Goal: Task Accomplishment & Management: Use online tool/utility

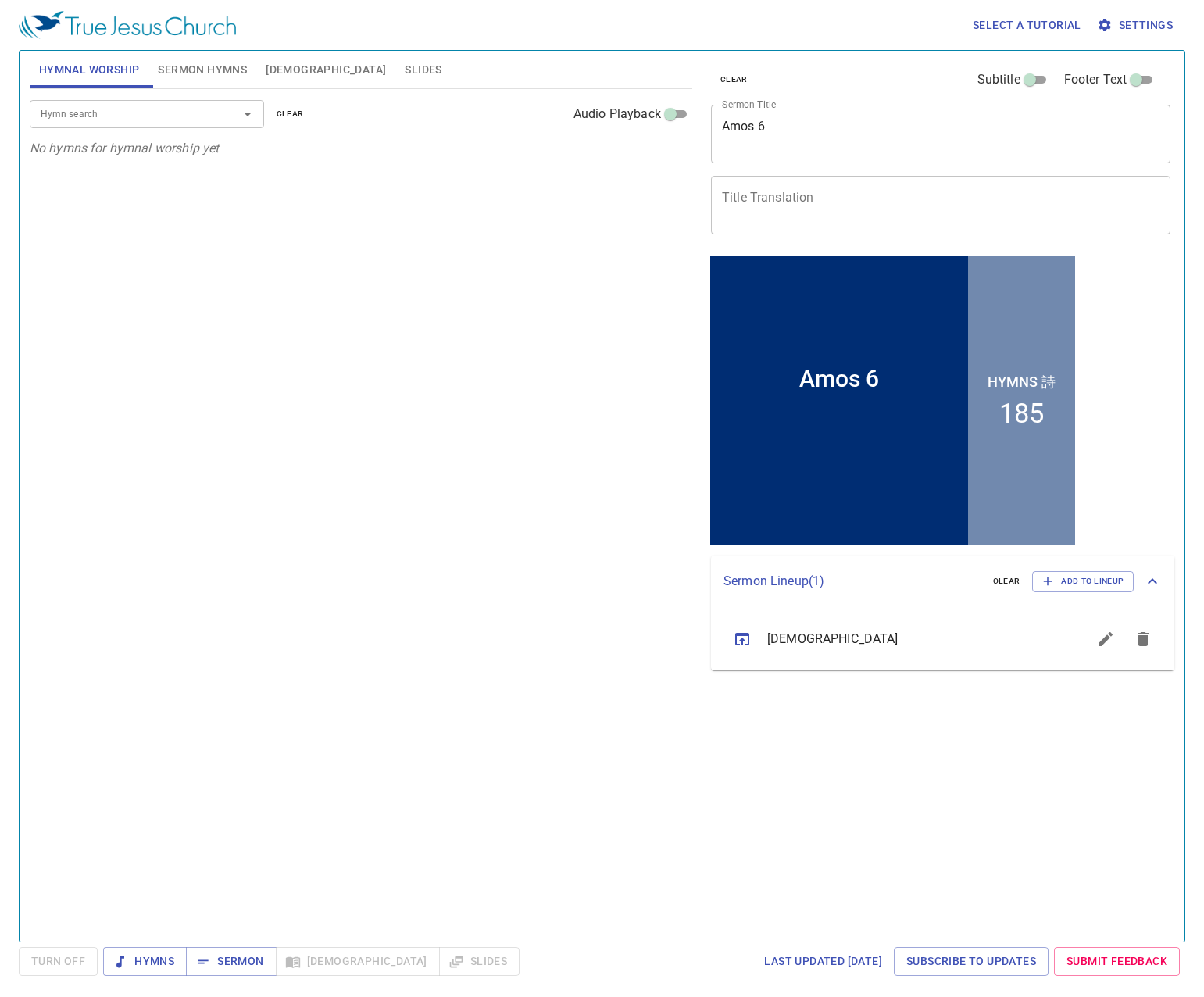
click at [737, 84] on span "clear" at bounding box center [734, 80] width 27 height 14
click at [911, 135] on textarea "Amos 6" at bounding box center [940, 134] width 437 height 30
paste textarea "A Wild Olive Tree Grafted In"
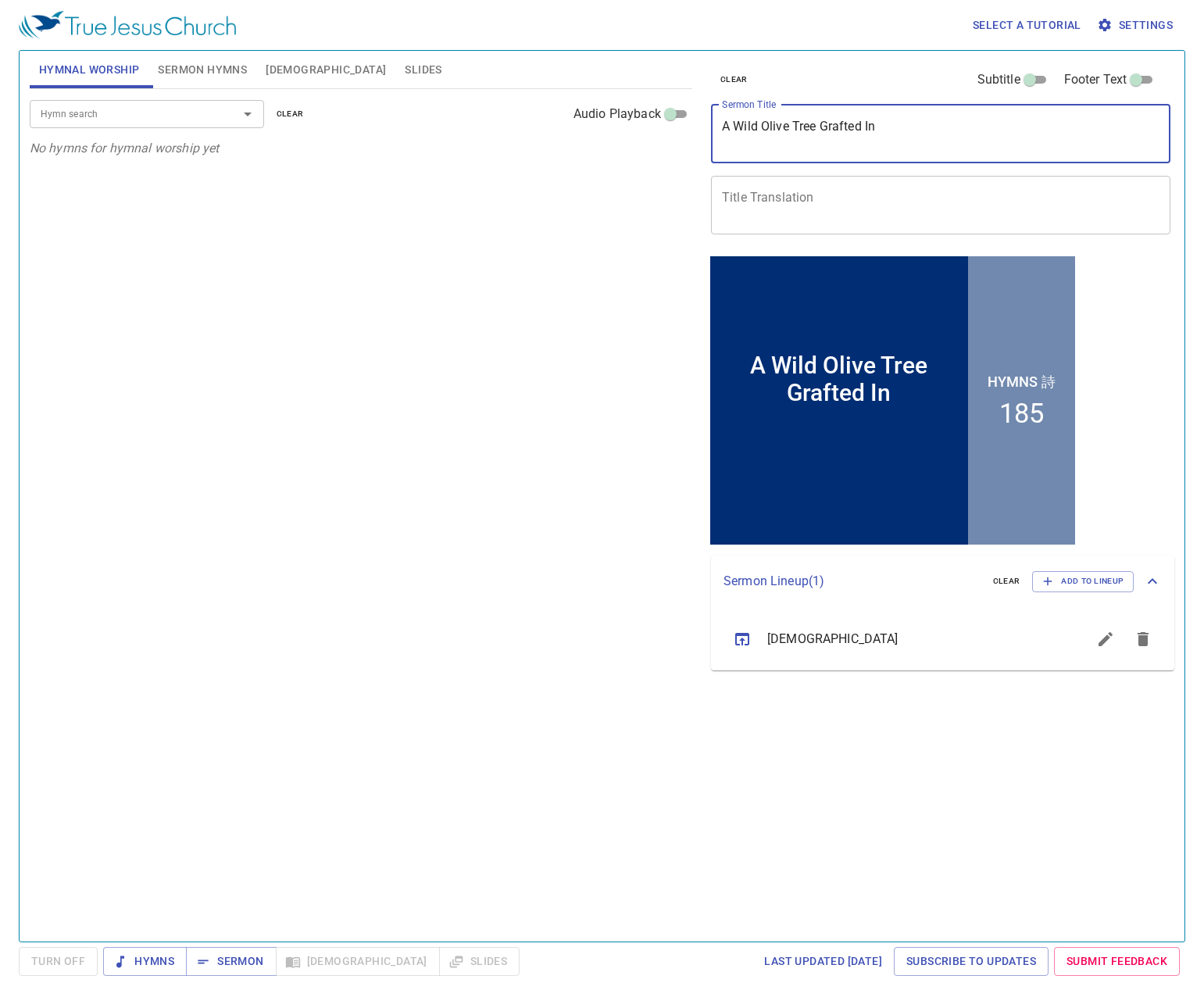
type textarea "A Wild Olive Tree Grafted In"
click at [884, 206] on textarea "Title Translation" at bounding box center [940, 205] width 437 height 30
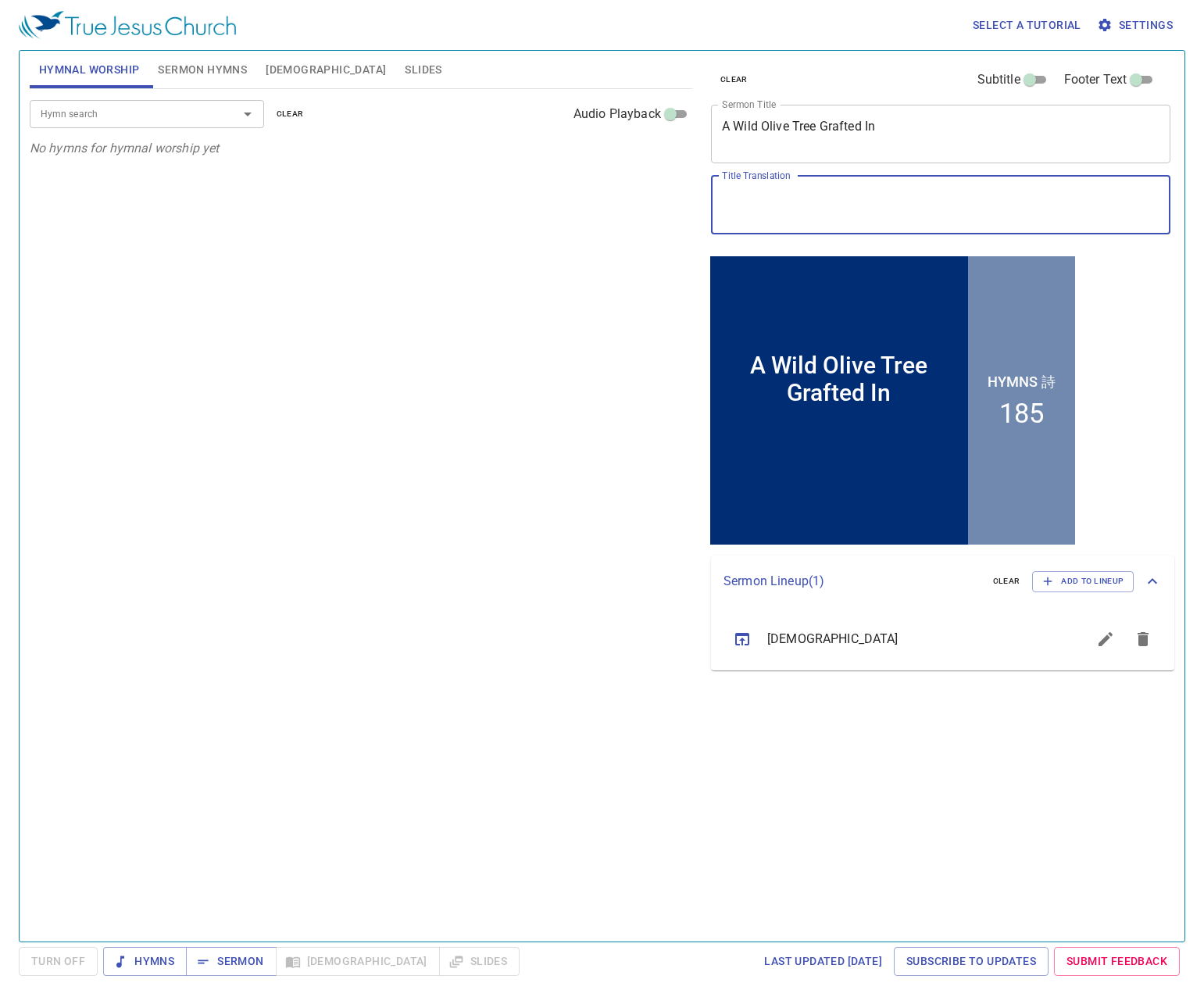
paste textarea "這野橄欖得接在其中."
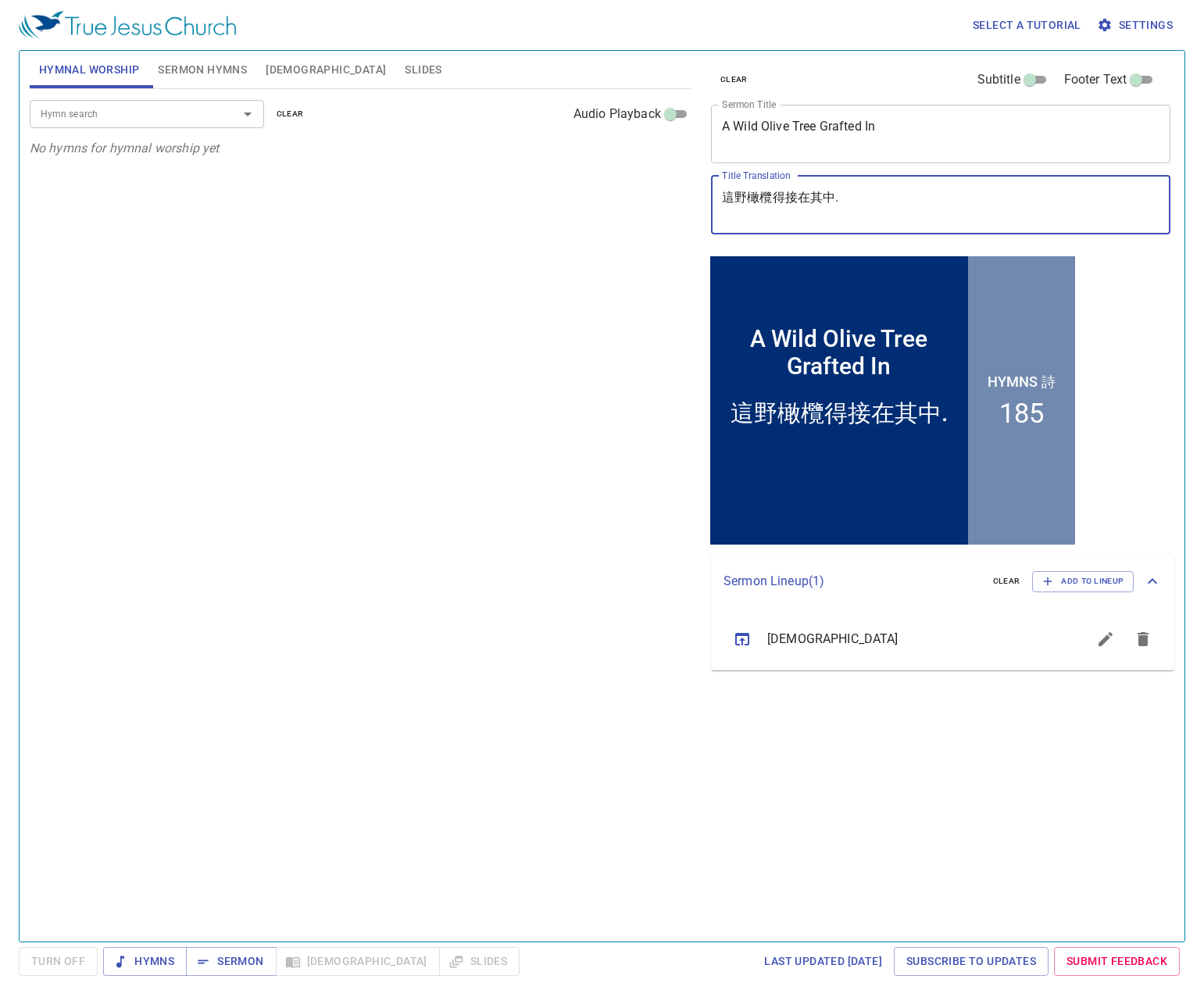
type textarea "這野橄欖得接在其中."
click at [1036, 85] on input "Subtitle" at bounding box center [1030, 83] width 56 height 19
checkbox input "true"
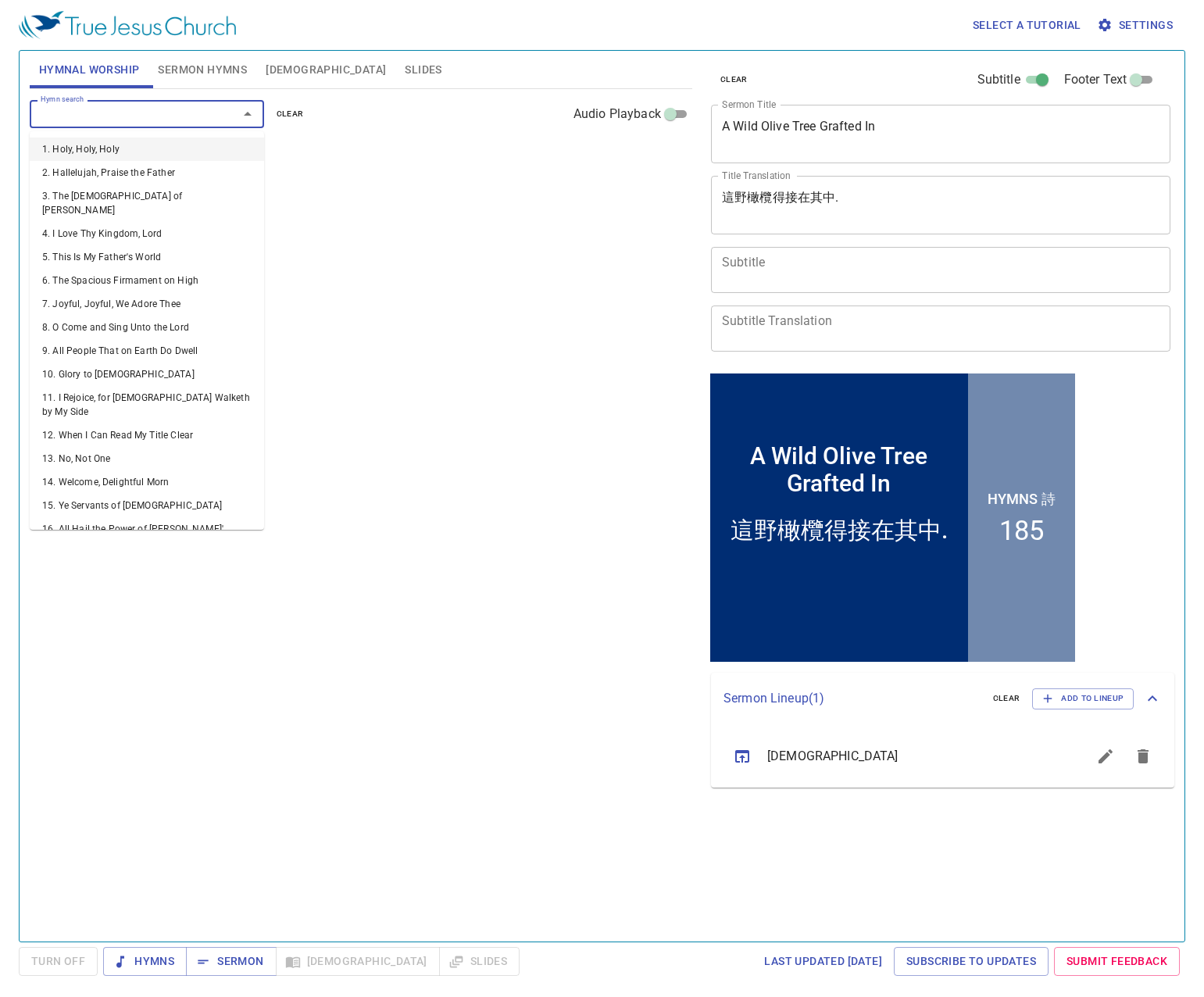
click at [132, 118] on input "Hymn search" at bounding box center [124, 113] width 179 height 18
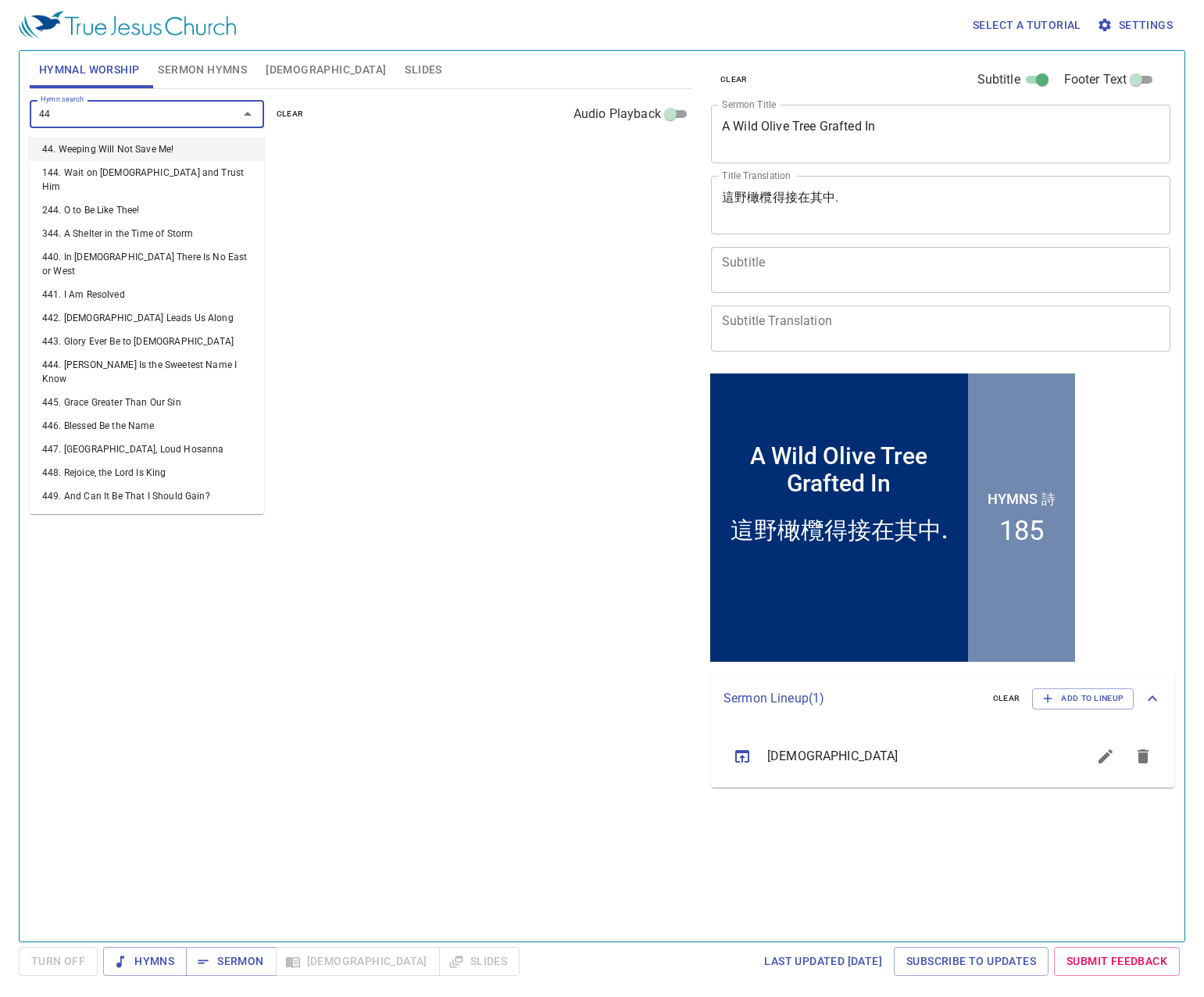
type input "445"
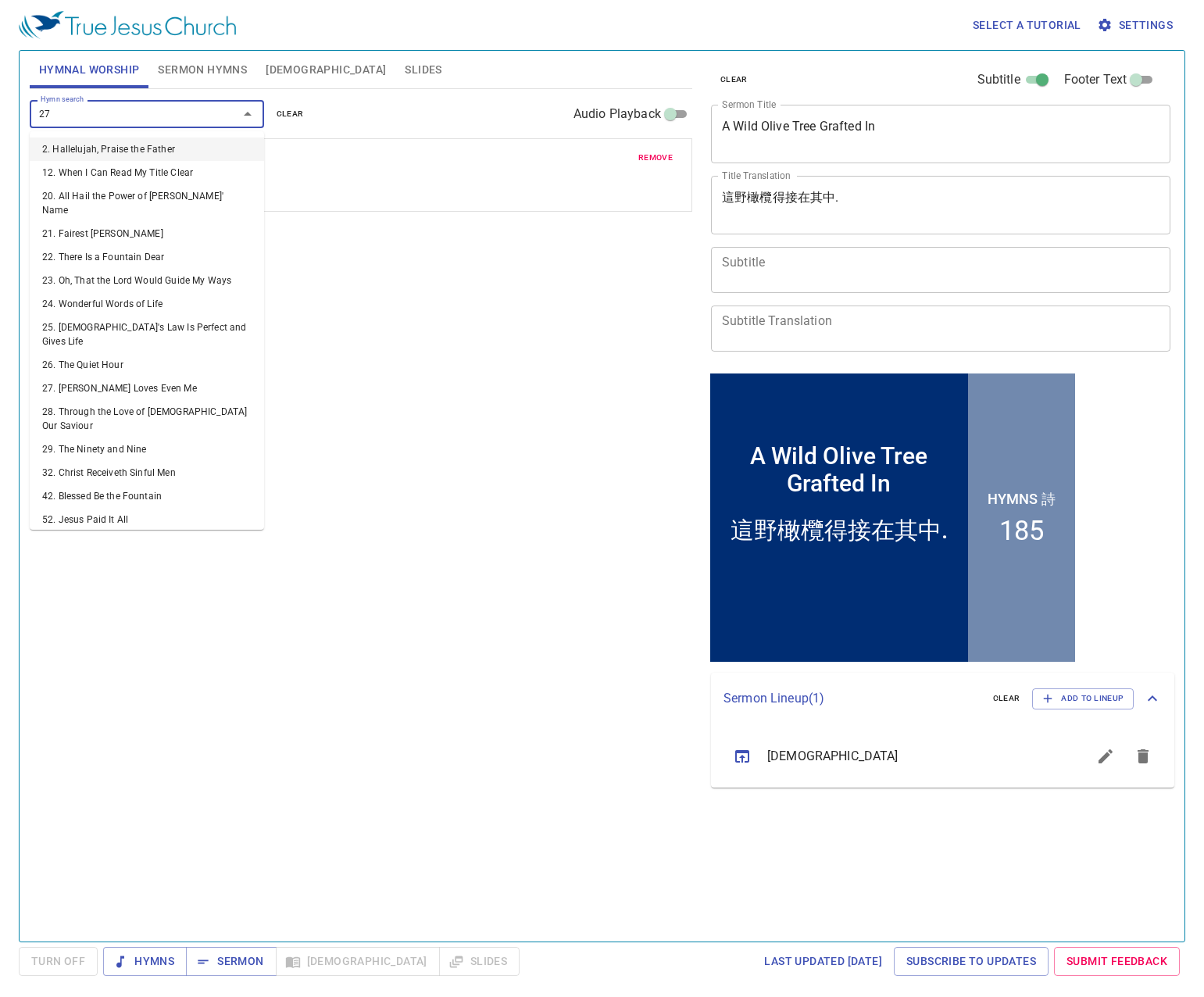
type input "278"
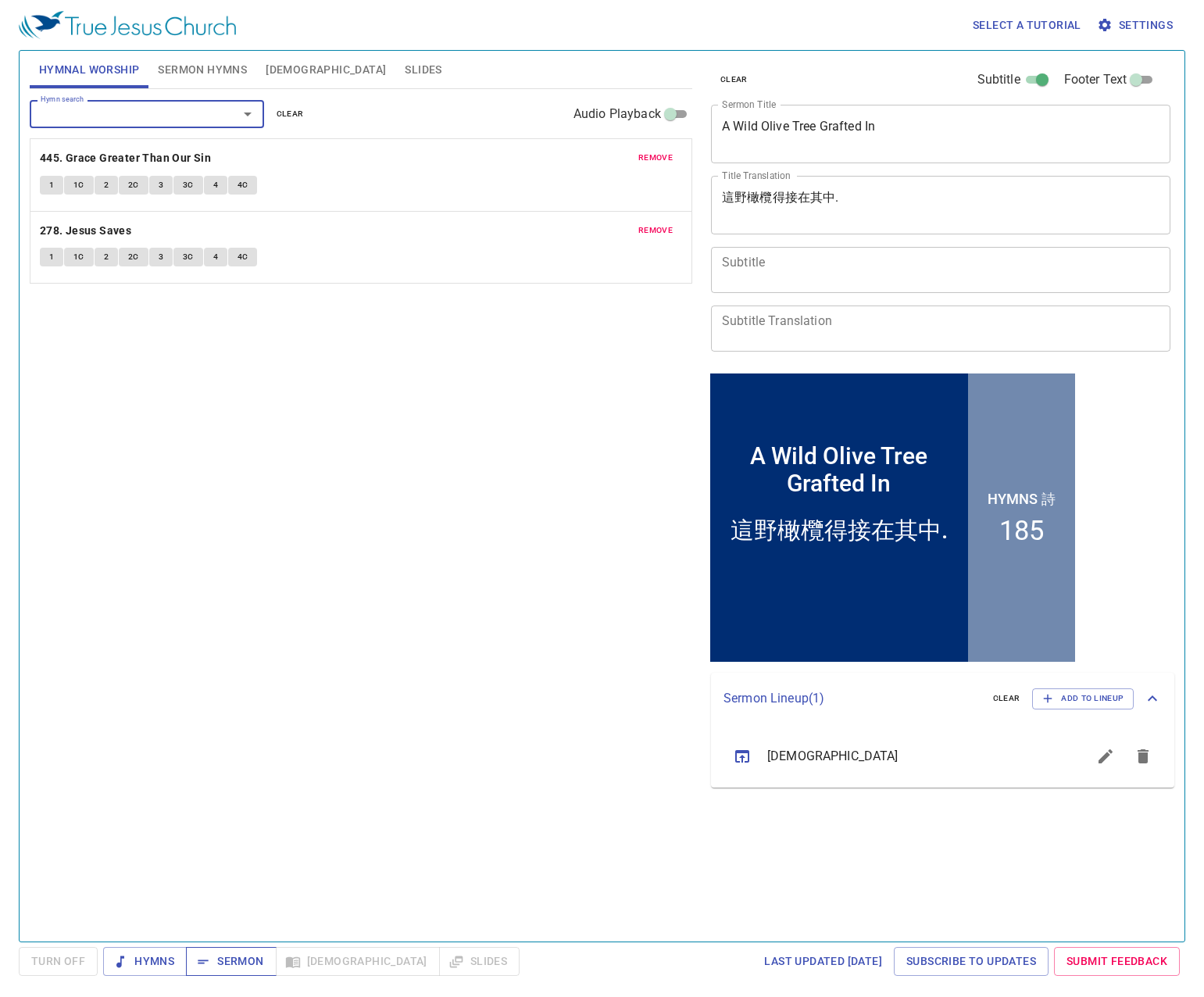
click at [233, 957] on span "Sermon" at bounding box center [231, 961] width 65 height 20
drag, startPoint x: 458, startPoint y: 491, endPoint x: 353, endPoint y: 375, distance: 156.5
click at [455, 486] on div "Hymn search Hymn search clear Audio Playback remove 445. Grace Greater Than Our…" at bounding box center [361, 509] width 663 height 839
click at [404, 66] on span "Slides" at bounding box center [422, 70] width 37 height 20
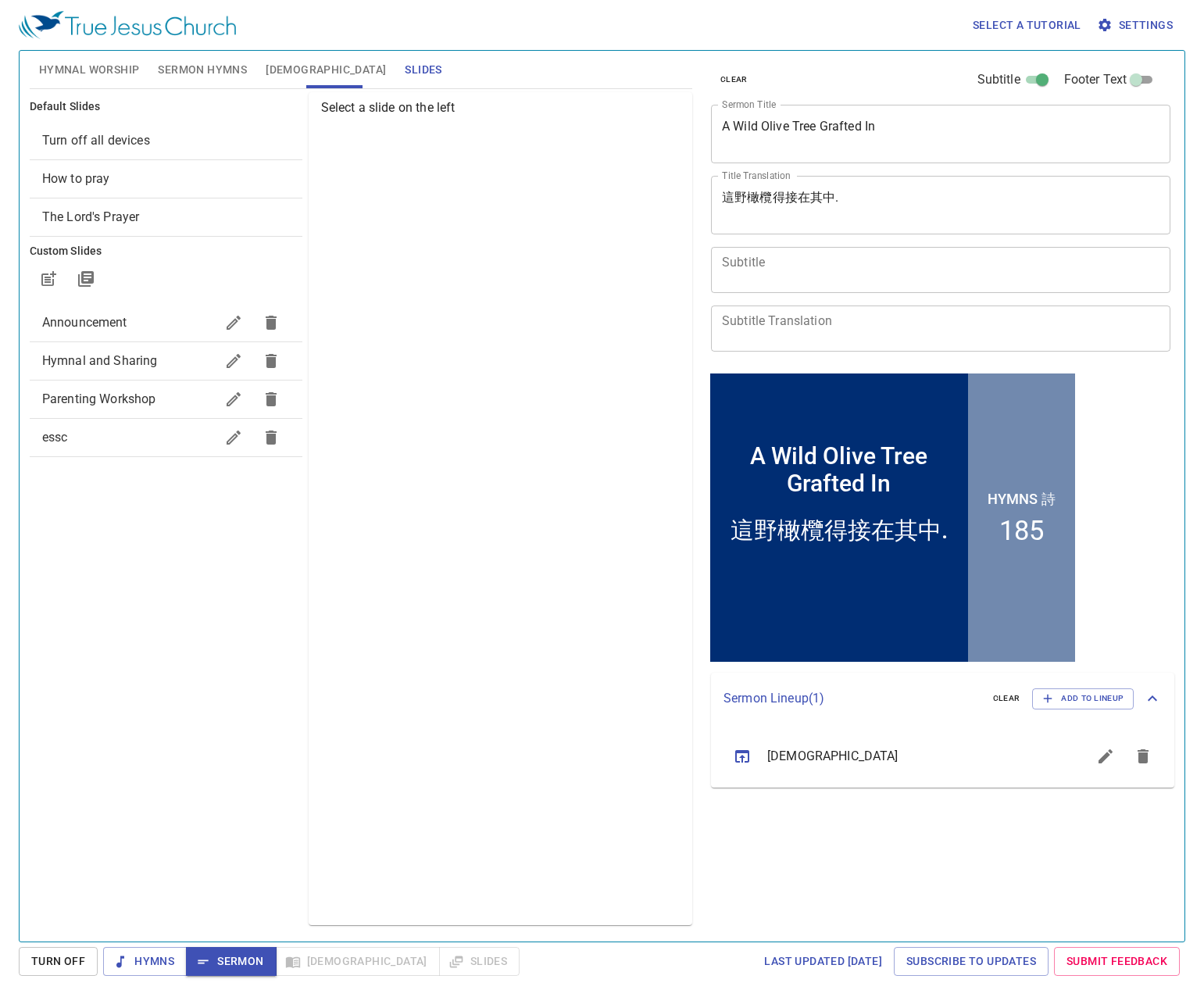
click at [123, 182] on span "How to pray" at bounding box center [166, 179] width 248 height 19
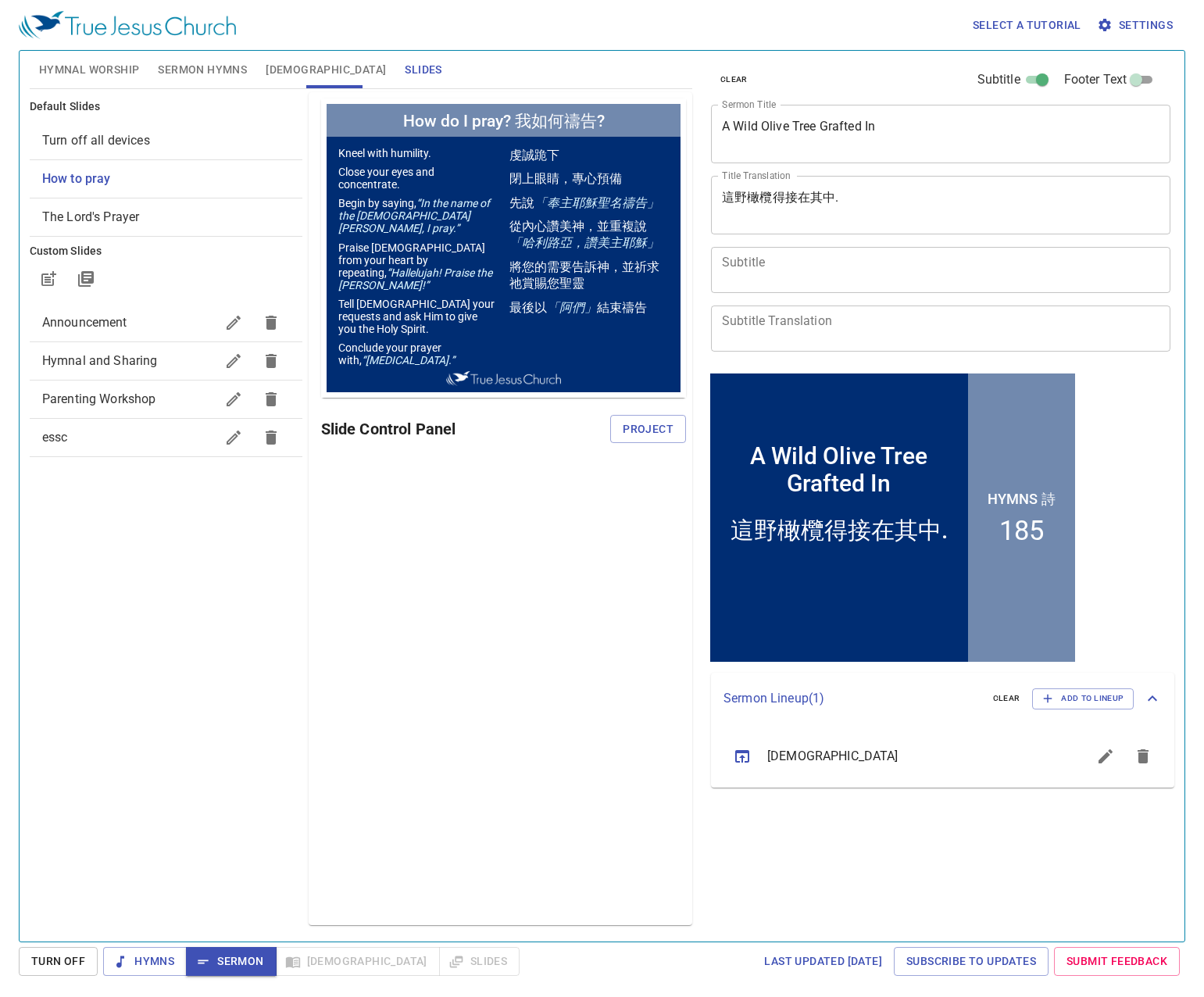
click at [194, 132] on span "Turn off all devices" at bounding box center [166, 141] width 248 height 19
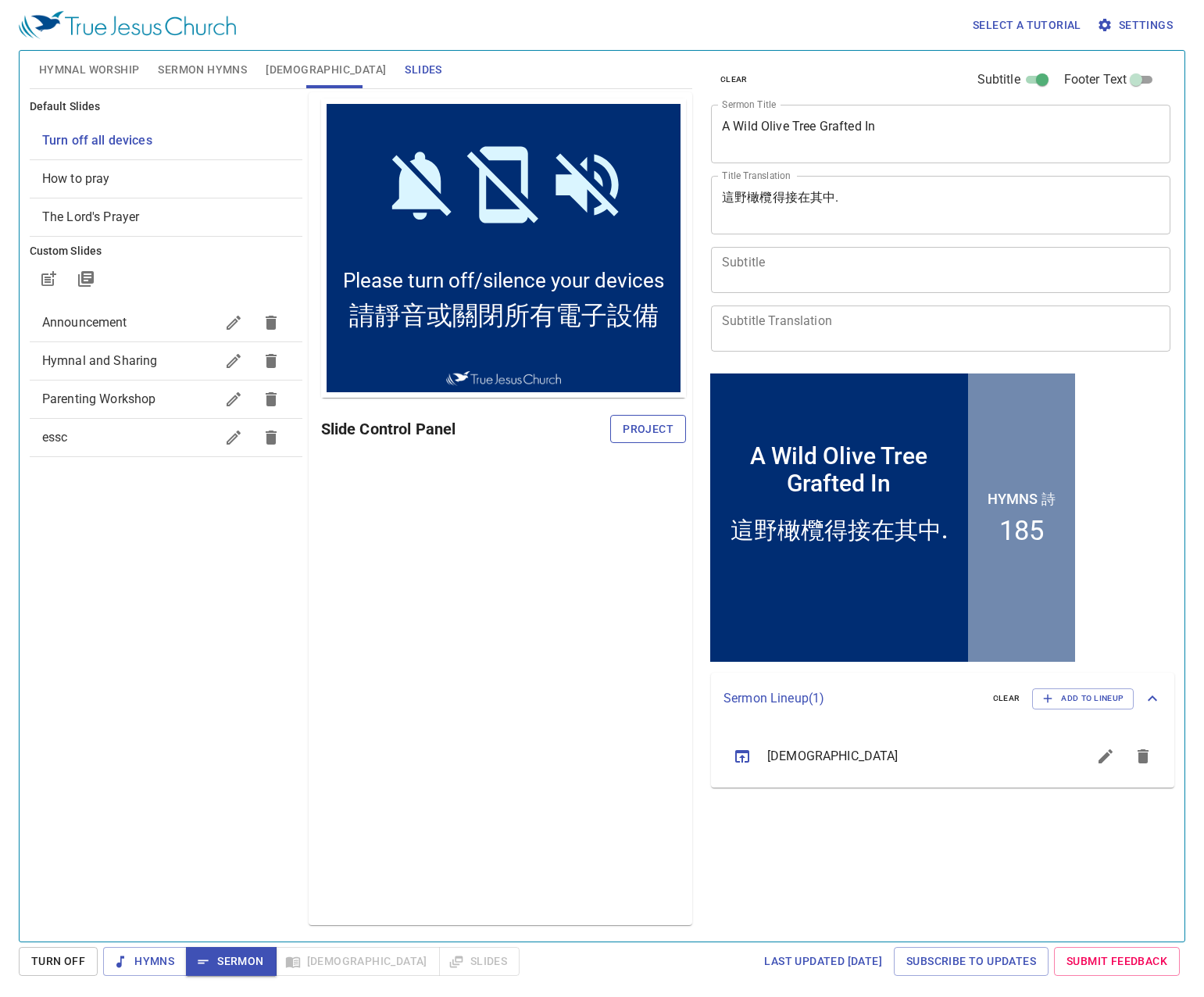
click at [631, 431] on span "Project" at bounding box center [648, 429] width 51 height 20
click at [280, 69] on span "[DEMOGRAPHIC_DATA]" at bounding box center [325, 70] width 120 height 20
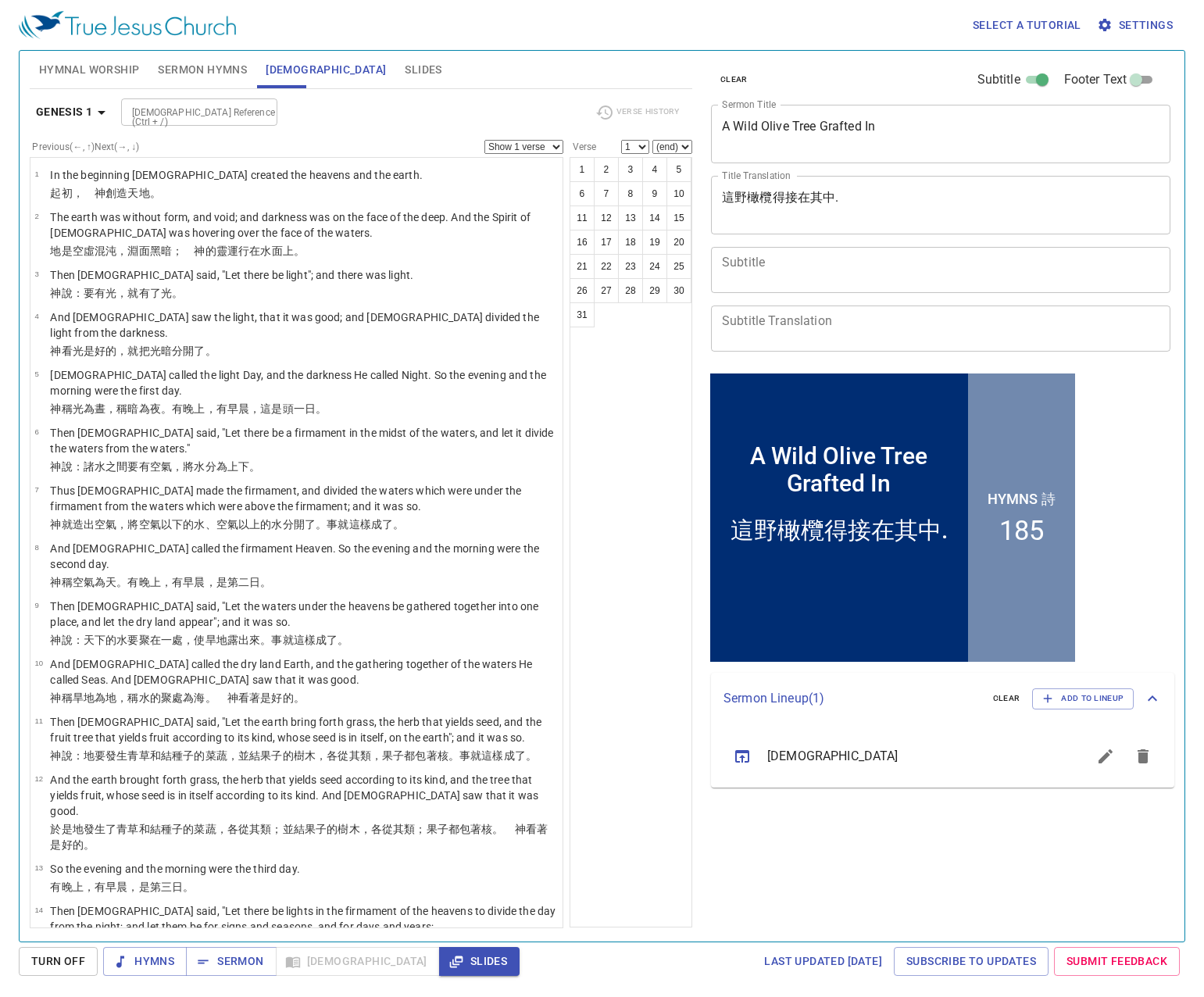
click at [232, 119] on input "[DEMOGRAPHIC_DATA] Reference (Ctrl + /)" at bounding box center [186, 112] width 121 height 18
type input "1john4.19\"
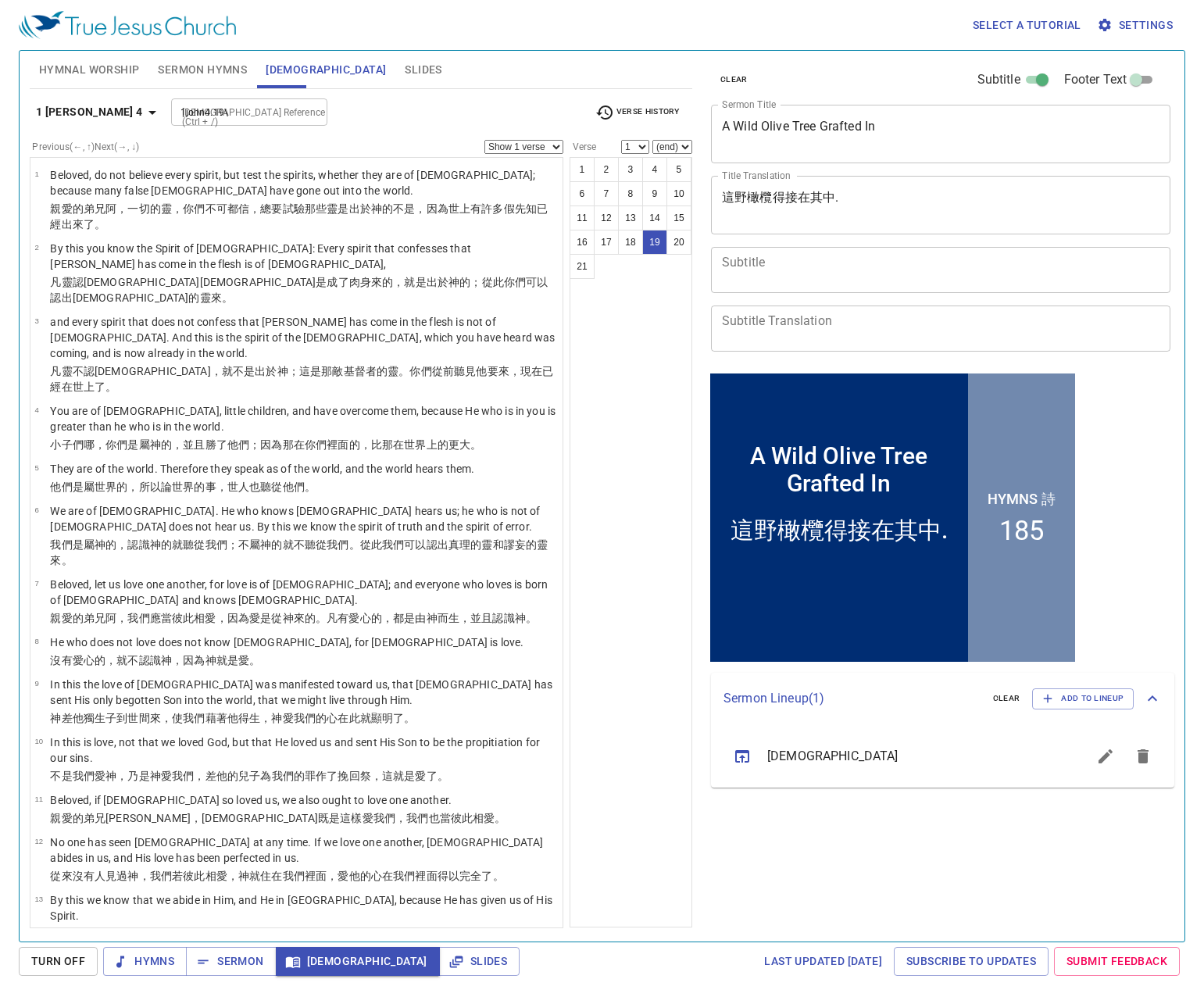
select select "19"
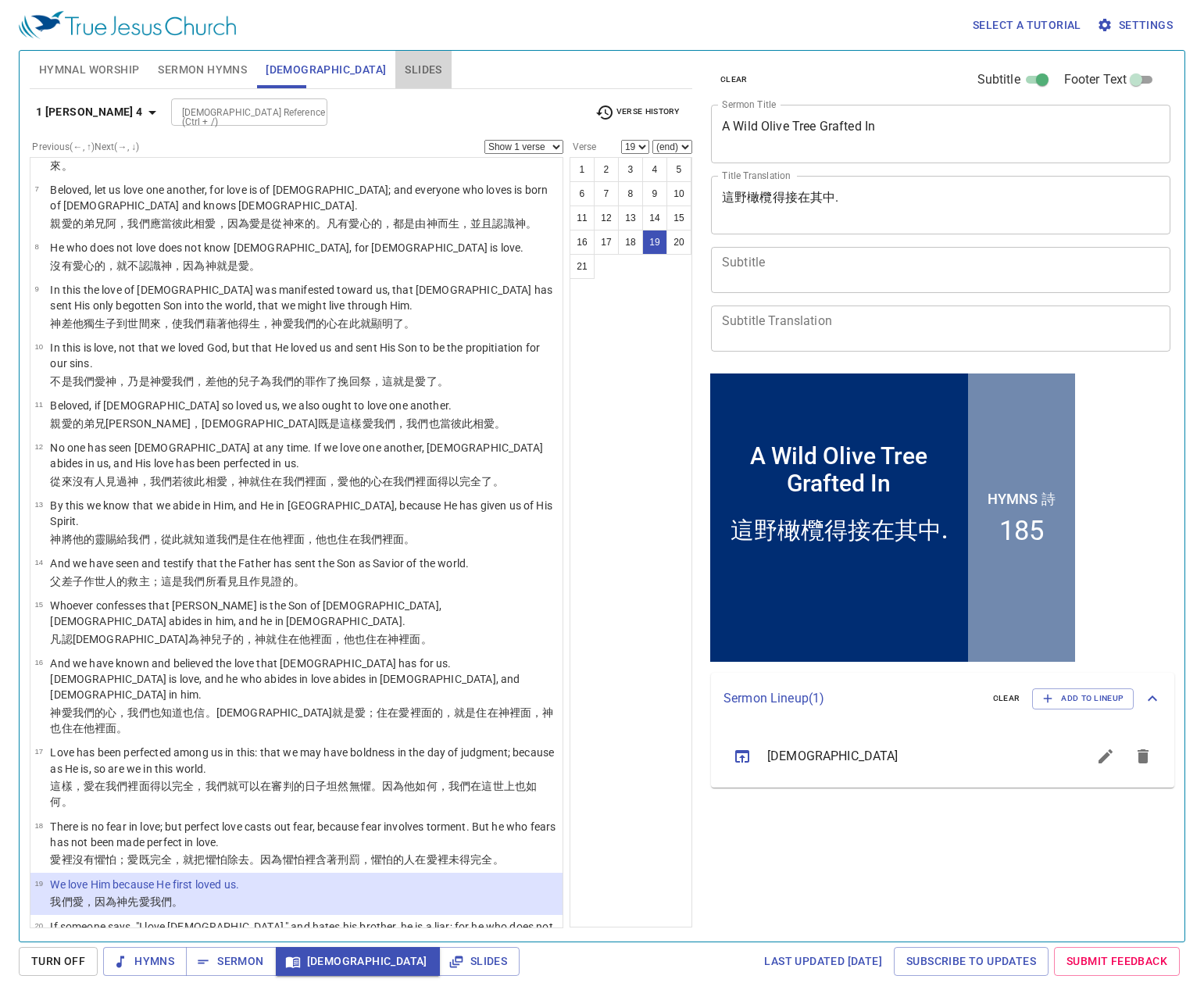
click at [404, 67] on span "Slides" at bounding box center [422, 70] width 37 height 20
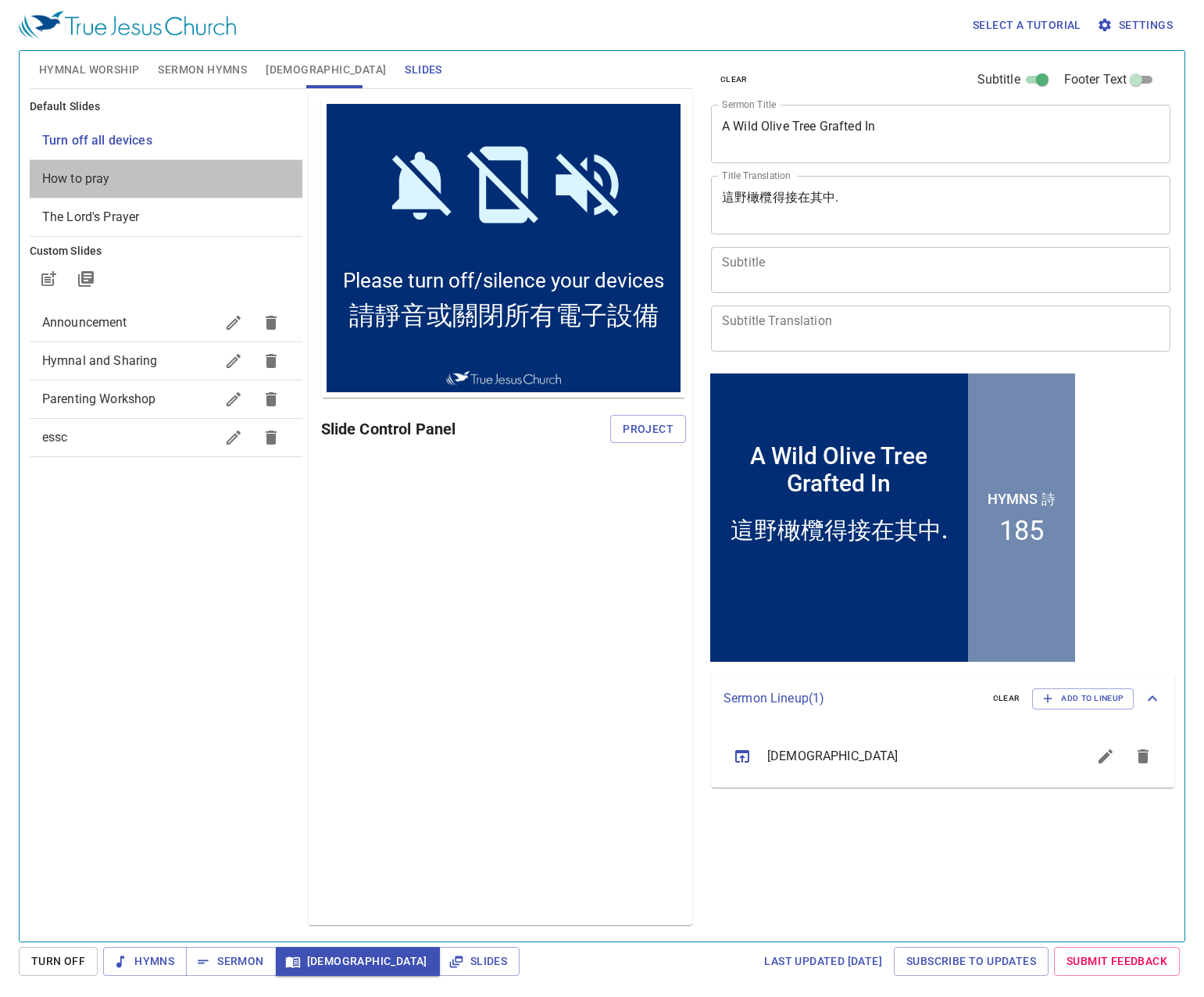
click at [135, 181] on span "How to pray" at bounding box center [166, 179] width 248 height 19
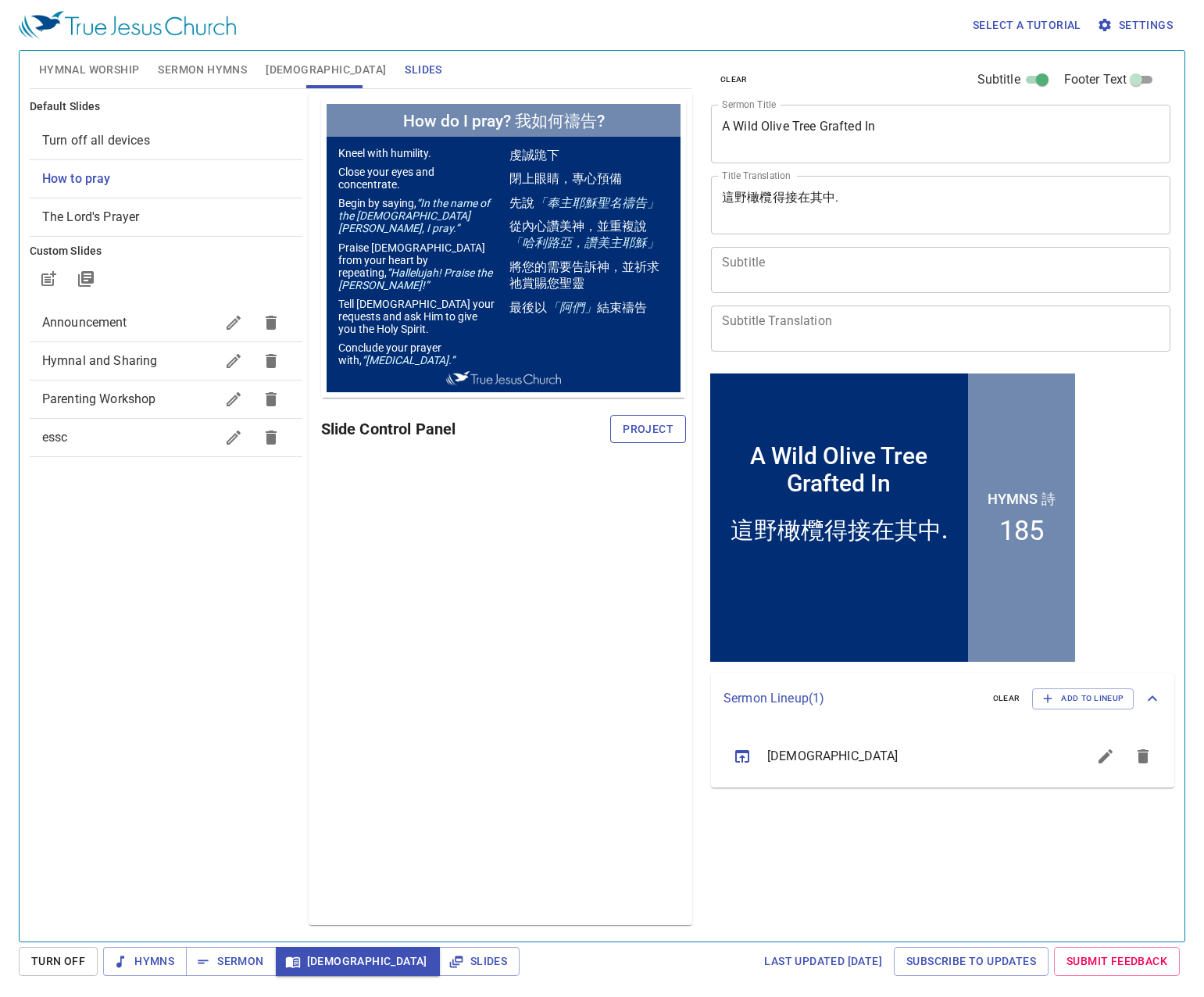
click at [623, 430] on button "Project" at bounding box center [648, 429] width 76 height 29
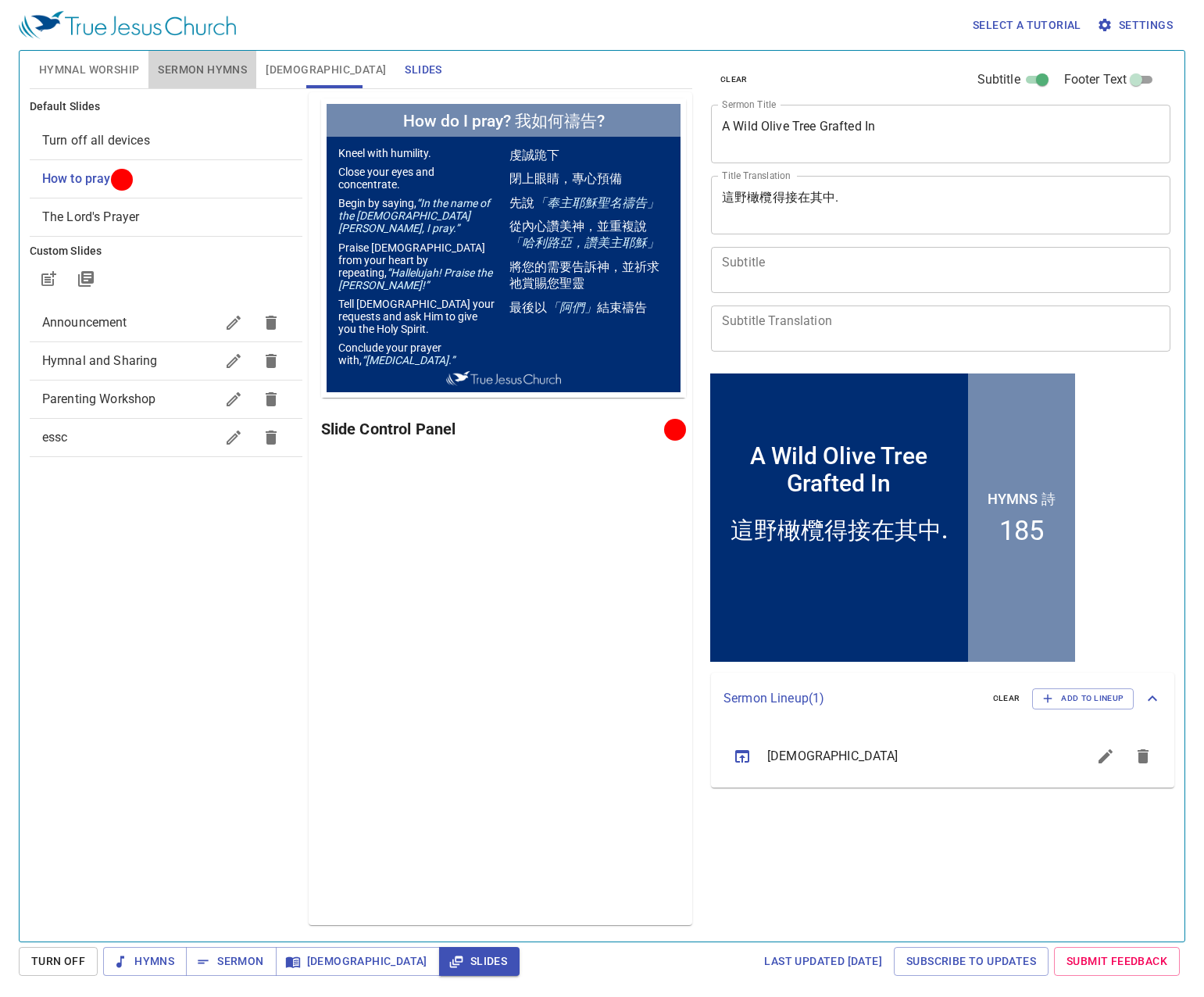
click at [212, 77] on span "Sermon Hymns" at bounding box center [203, 70] width 89 height 20
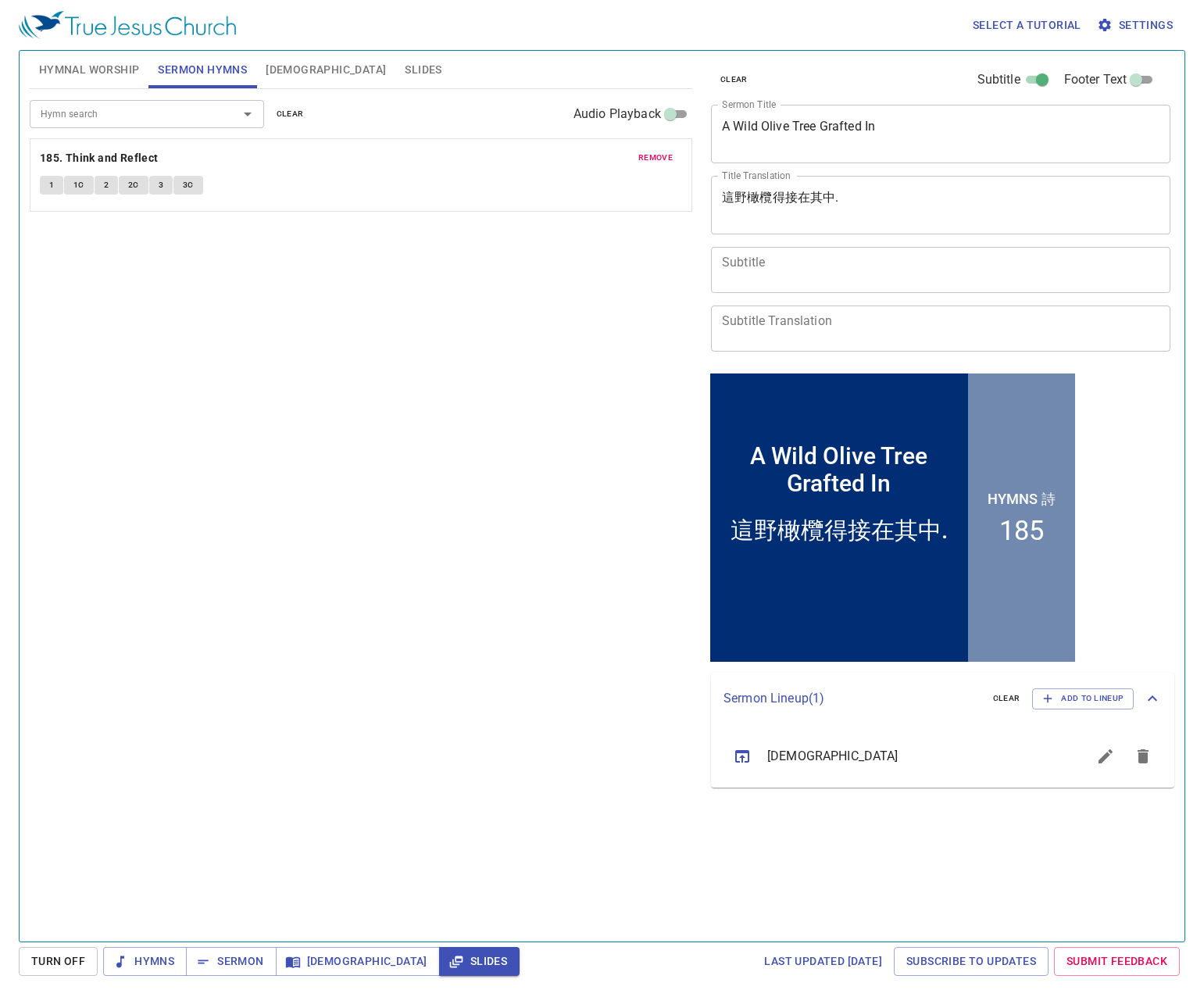
click at [127, 74] on span "Hymnal Worship" at bounding box center [89, 70] width 101 height 20
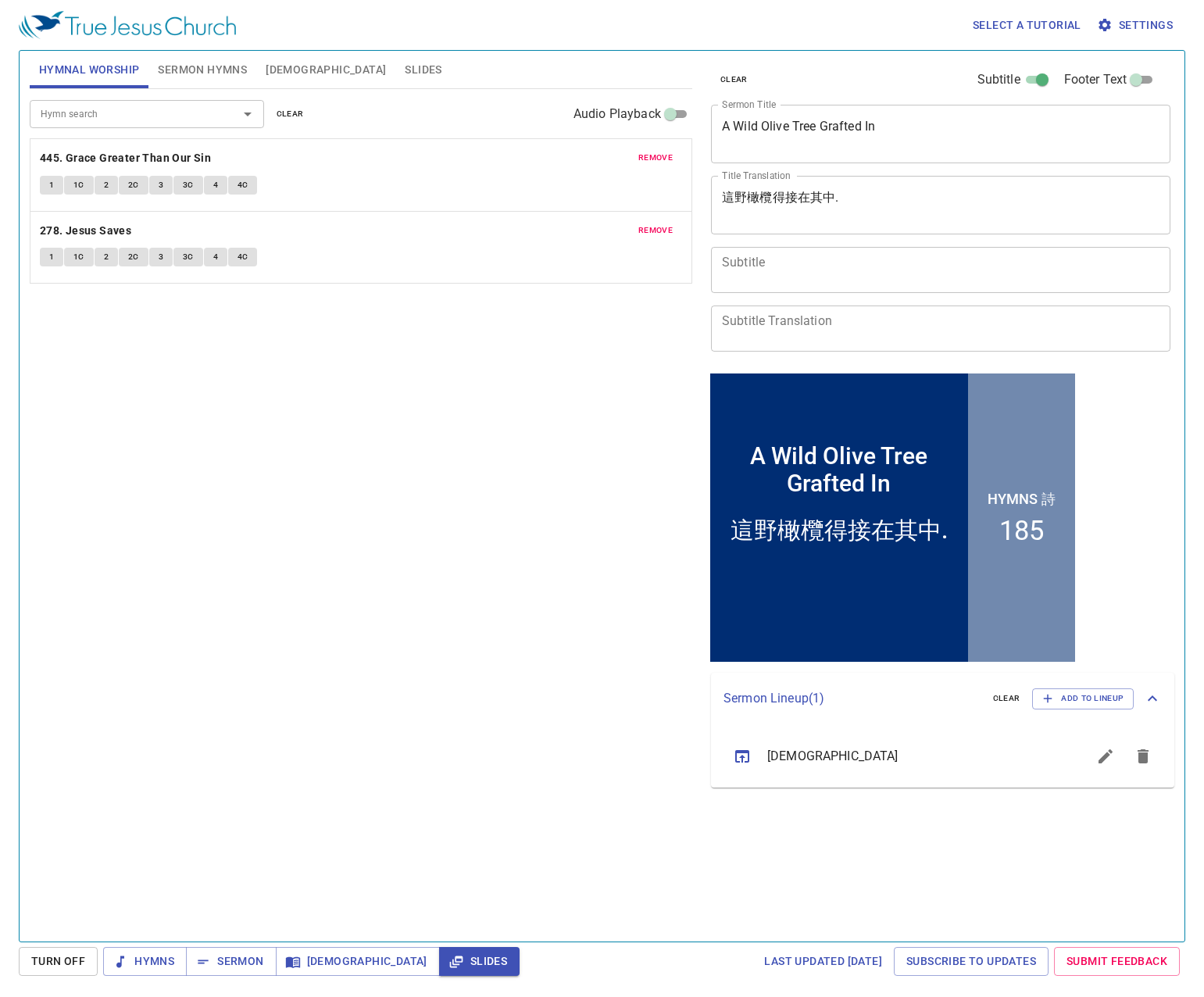
click at [293, 123] on button "clear" at bounding box center [289, 114] width 46 height 19
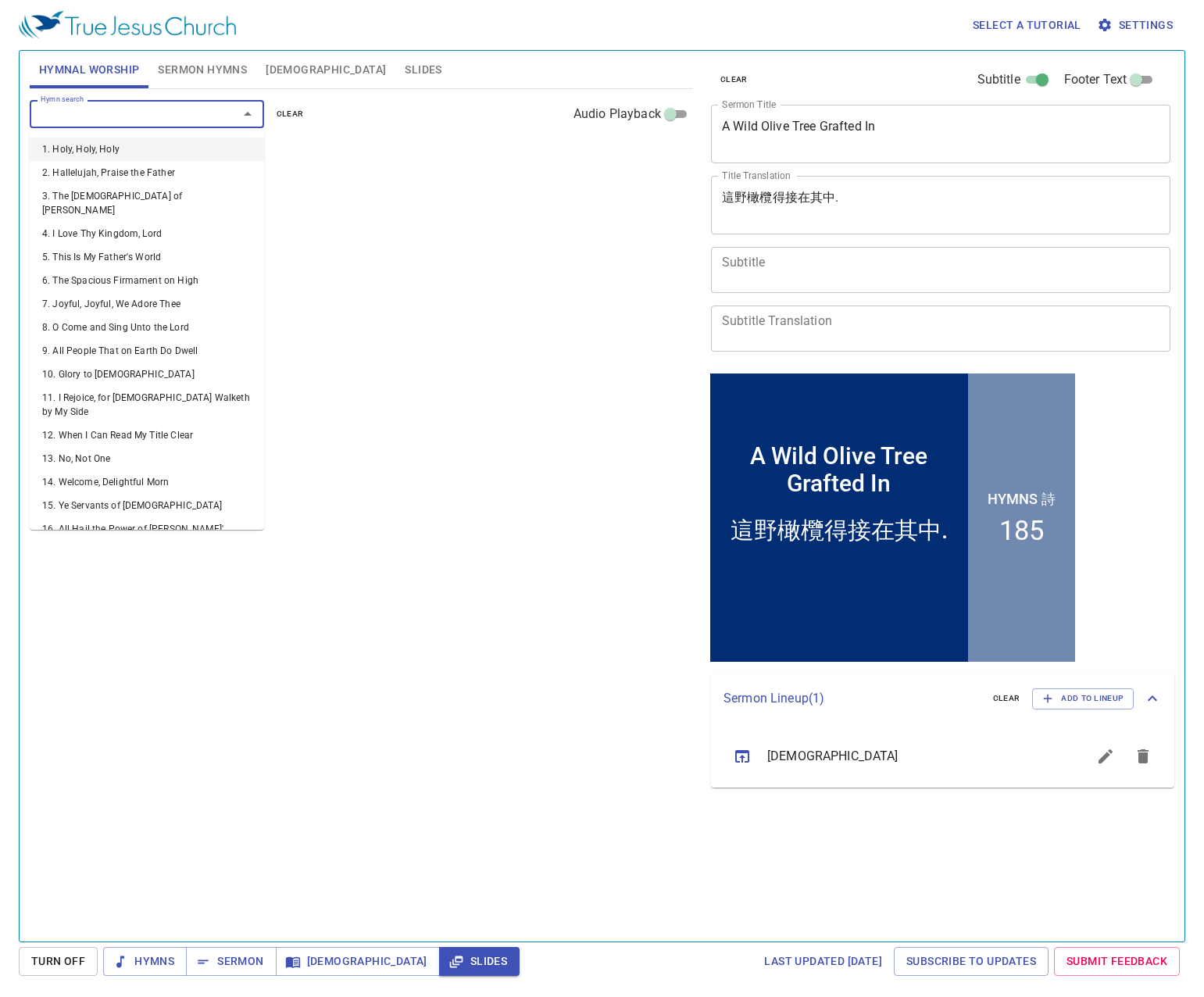
click at [186, 117] on input "Hymn search" at bounding box center [124, 113] width 179 height 18
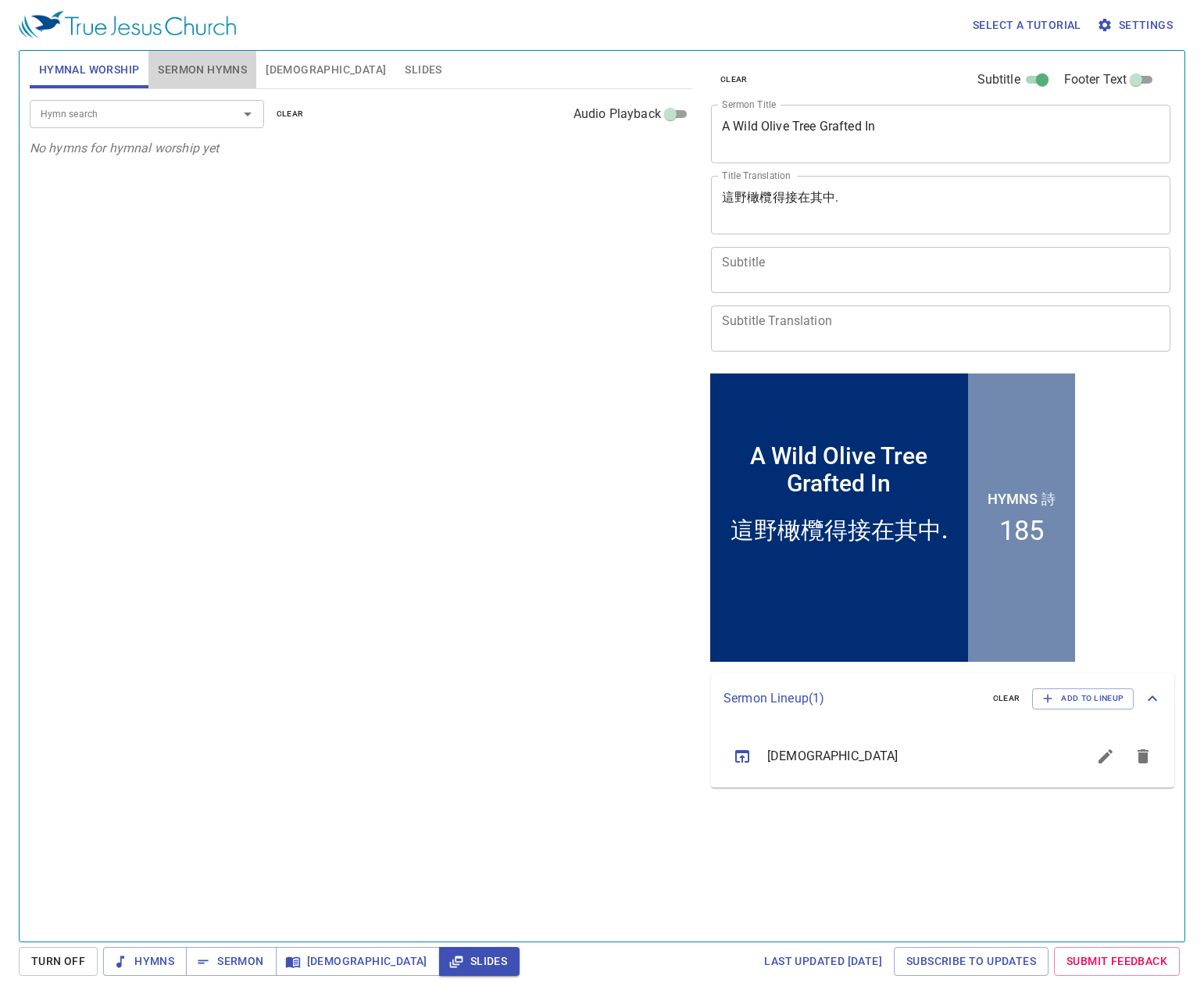
click at [219, 74] on span "Sermon Hymns" at bounding box center [203, 70] width 89 height 20
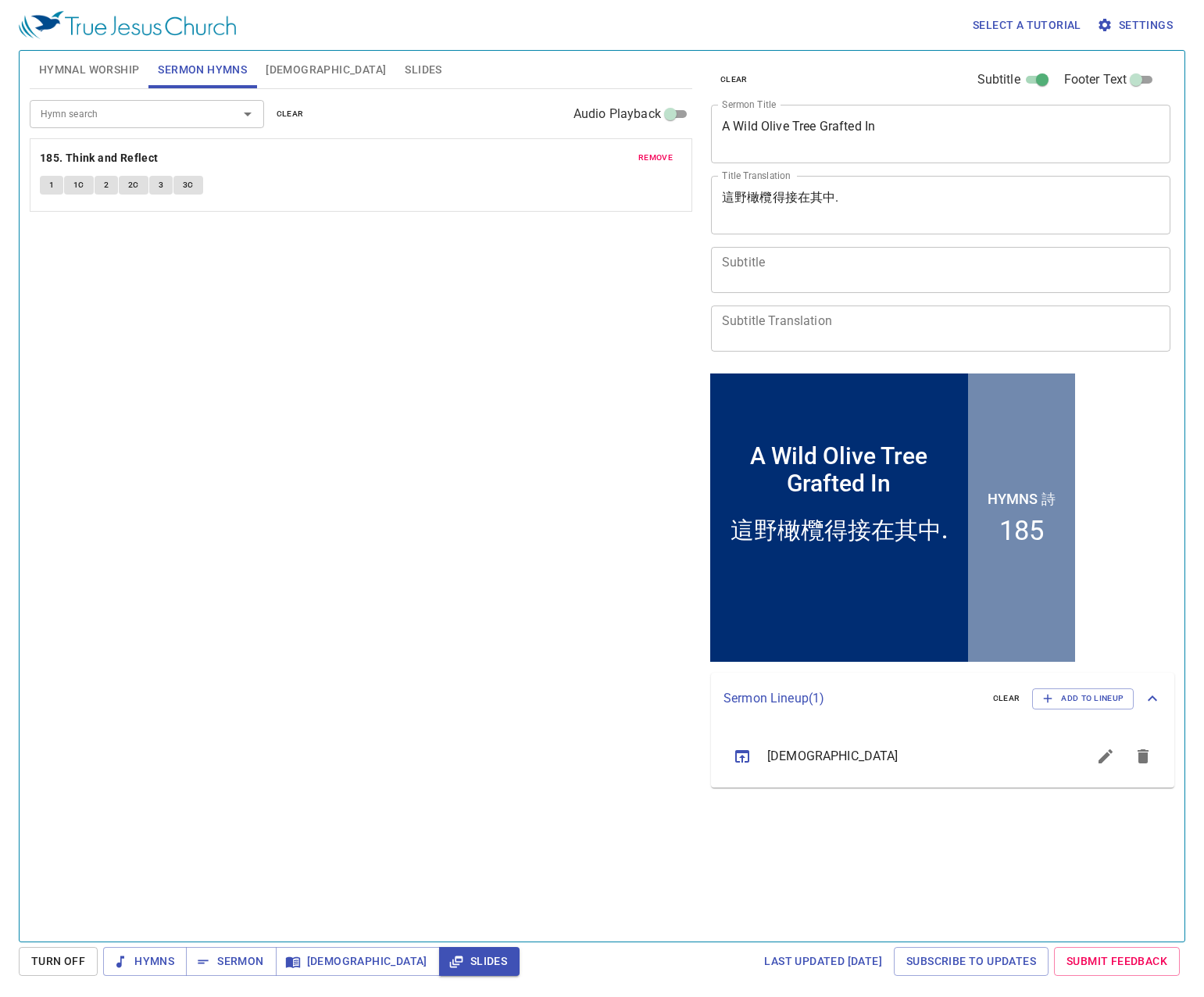
click at [297, 120] on span "clear" at bounding box center [289, 114] width 27 height 14
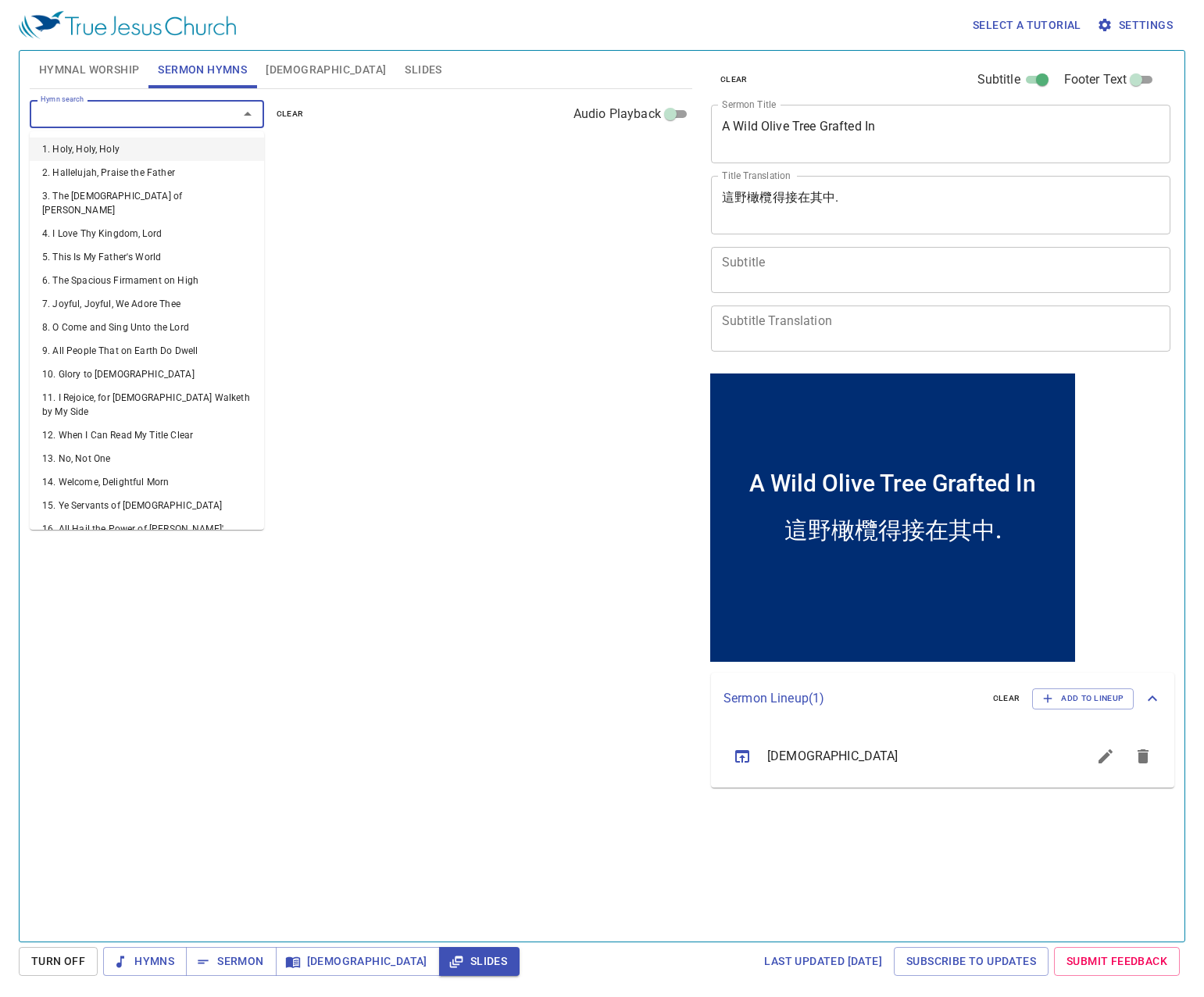
click at [174, 116] on input "Hymn search" at bounding box center [124, 113] width 179 height 18
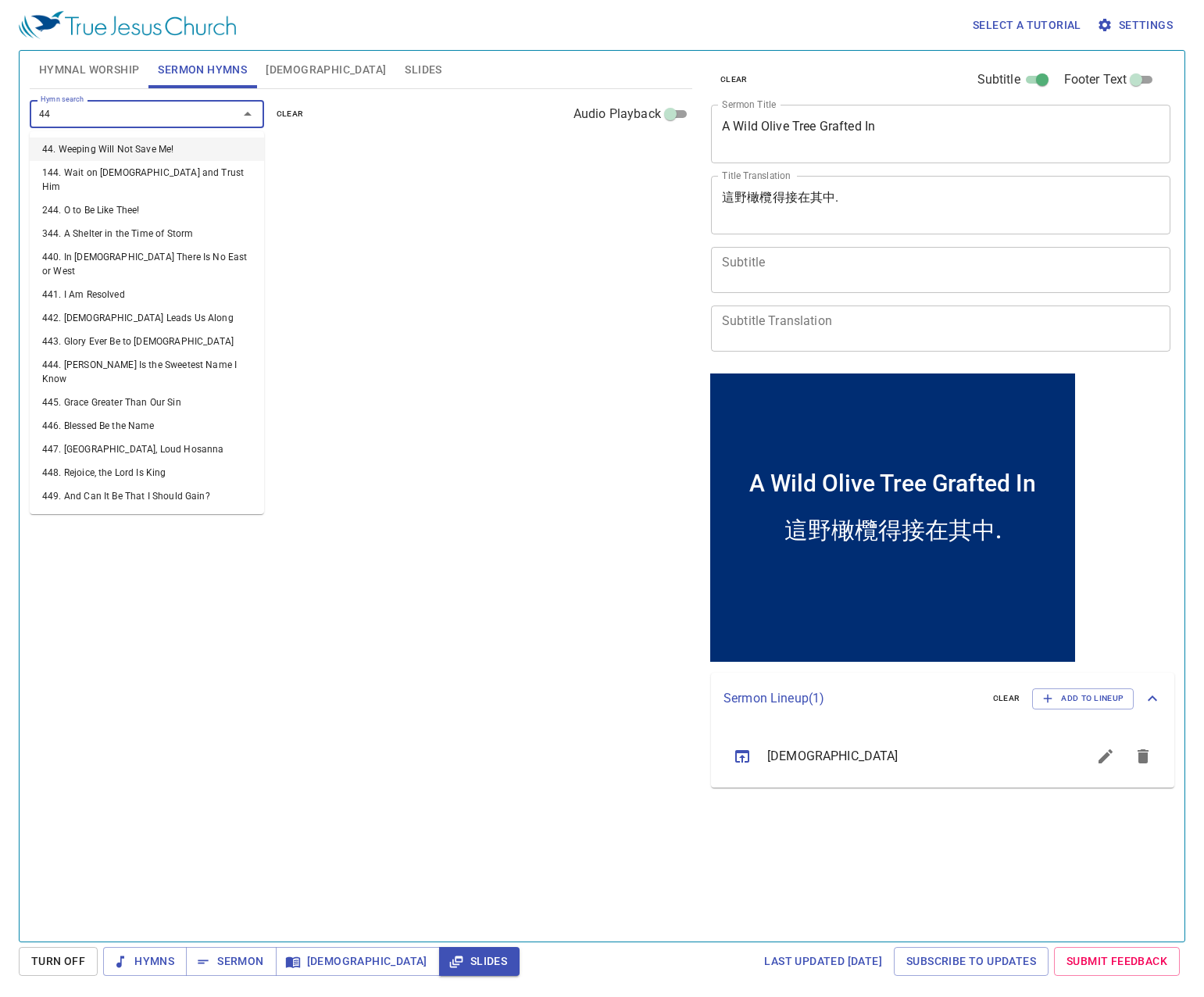
type input "445"
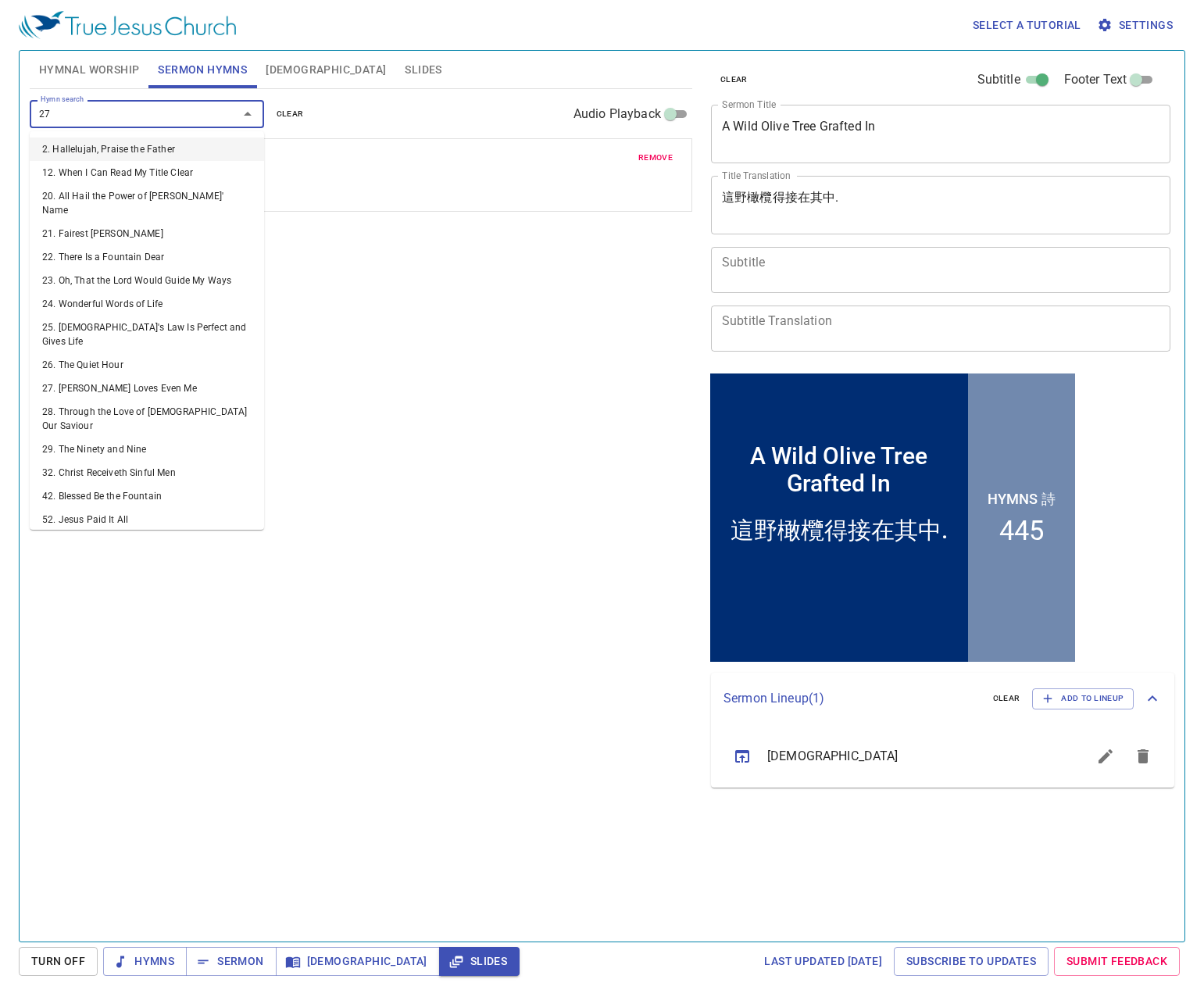
type input "278"
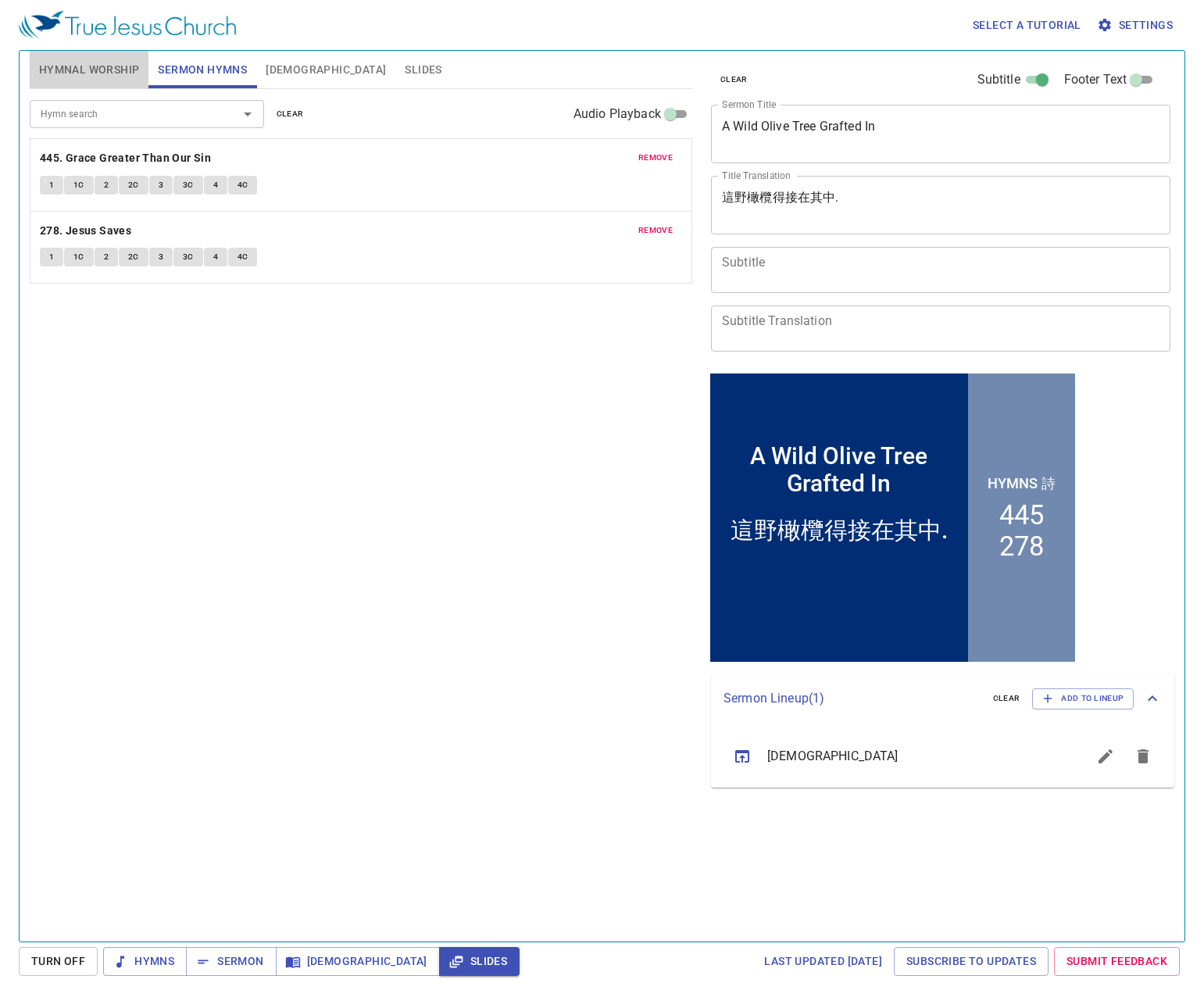
click at [87, 79] on span "Hymnal Worship" at bounding box center [89, 70] width 101 height 20
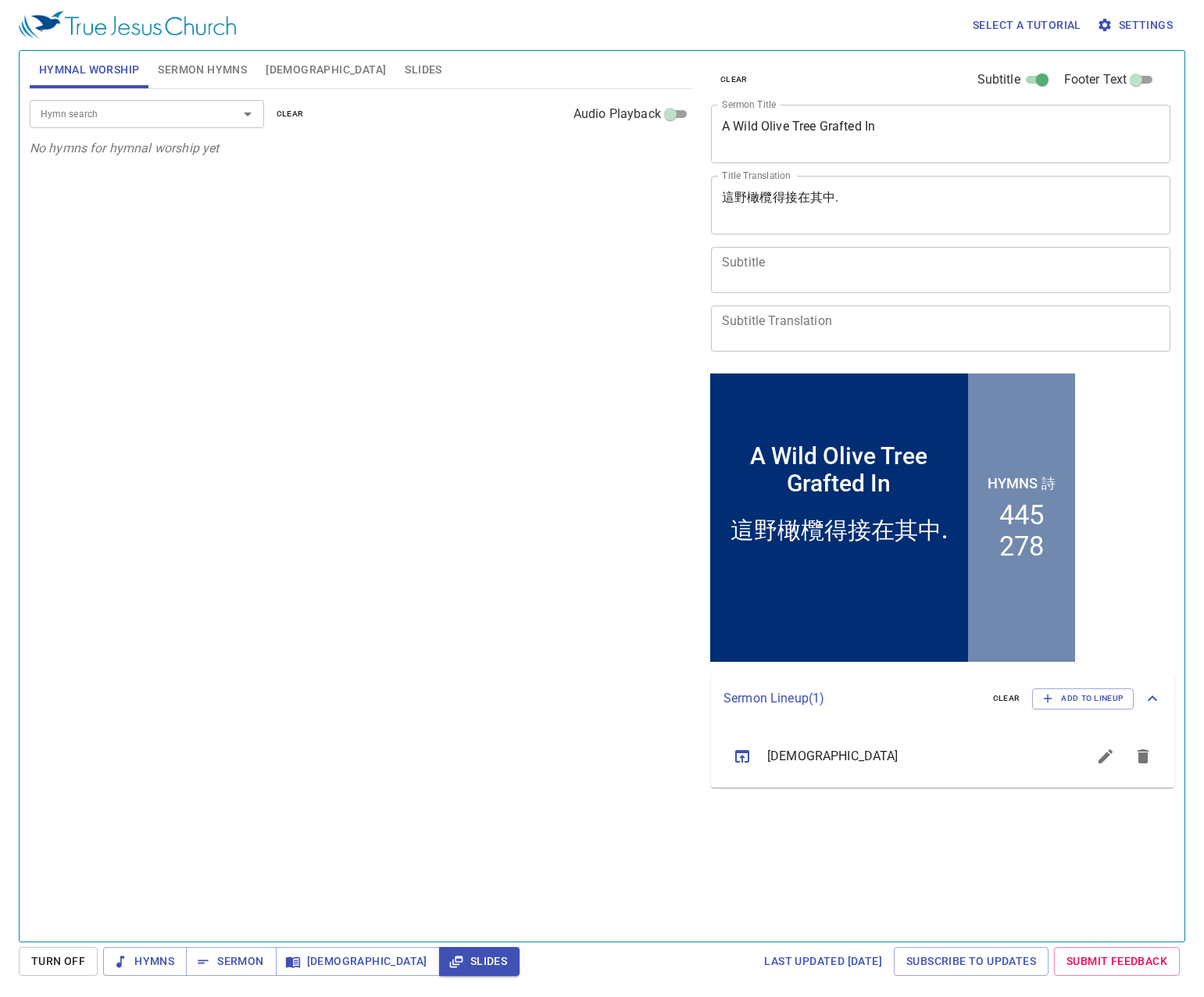
click at [148, 119] on input "Hymn search" at bounding box center [124, 113] width 179 height 18
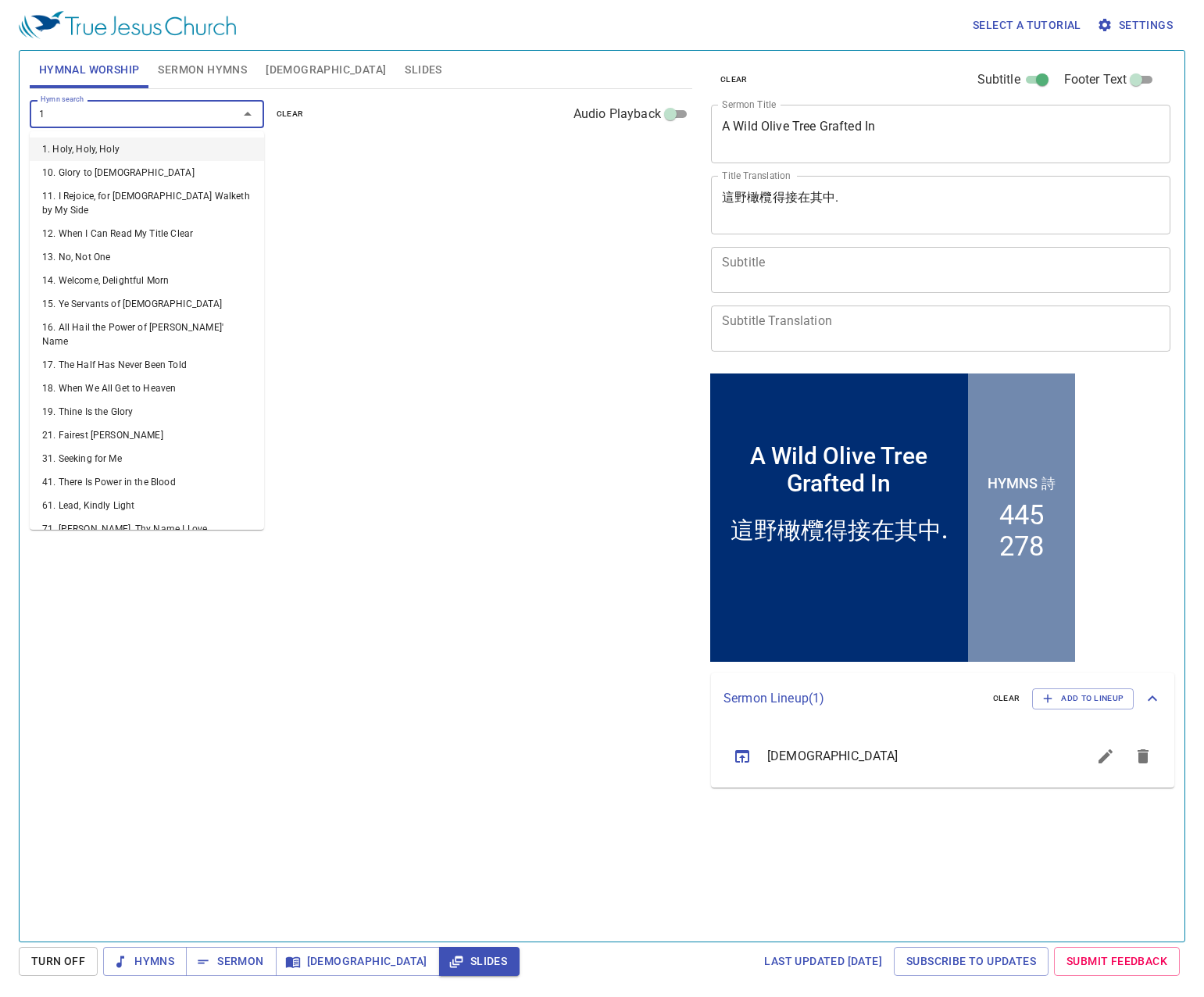
type input "18"
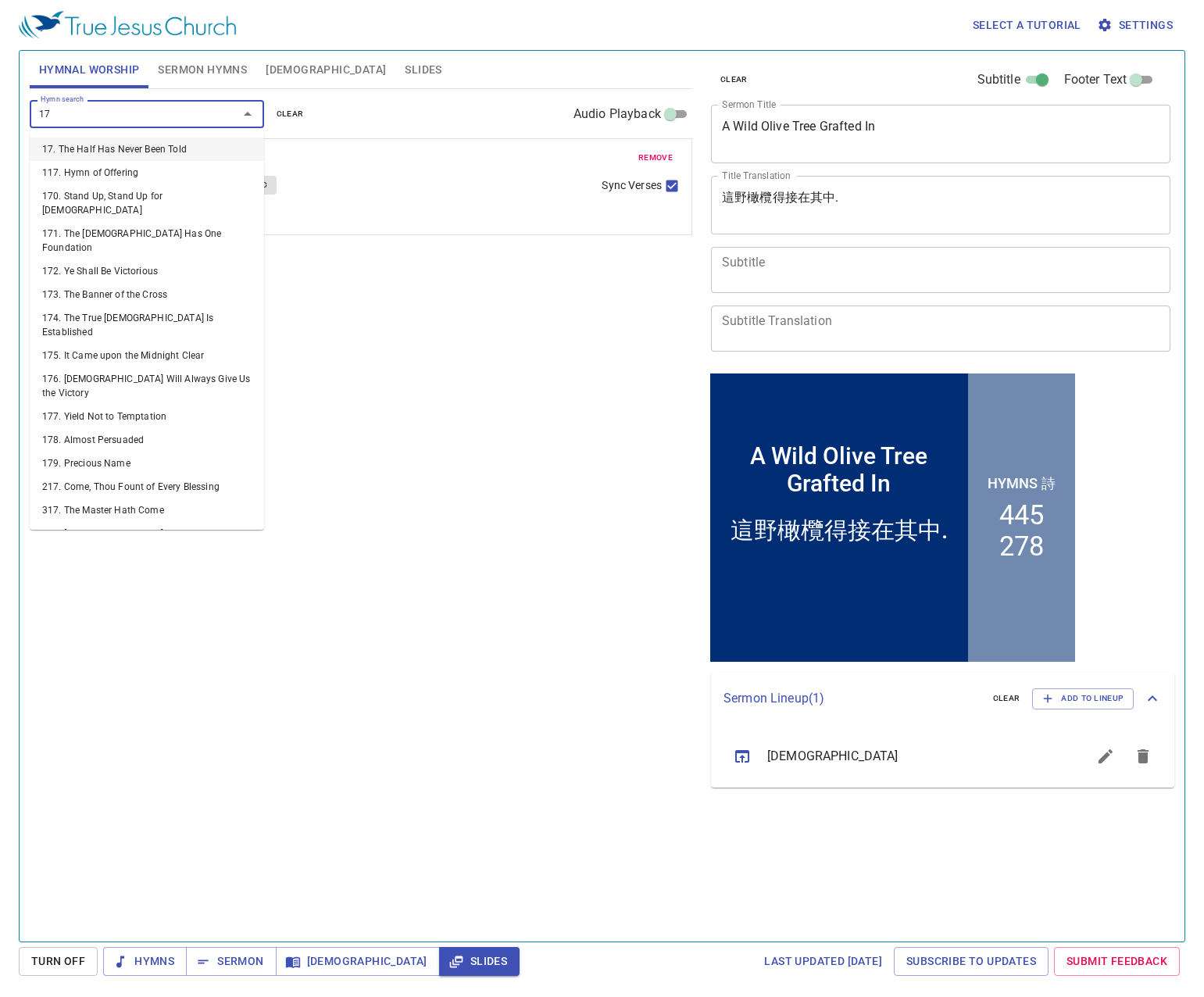
type input "176"
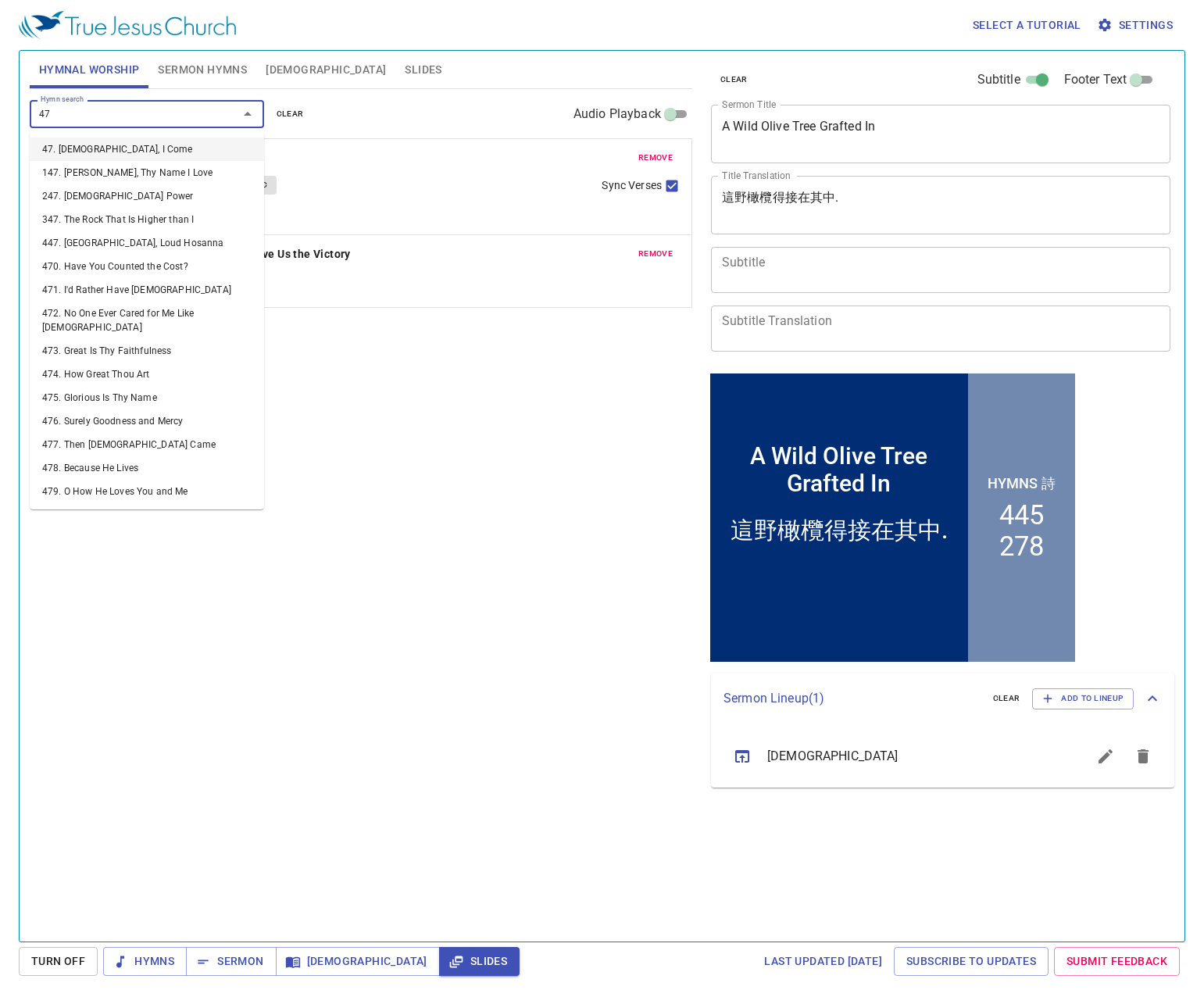
type input "471"
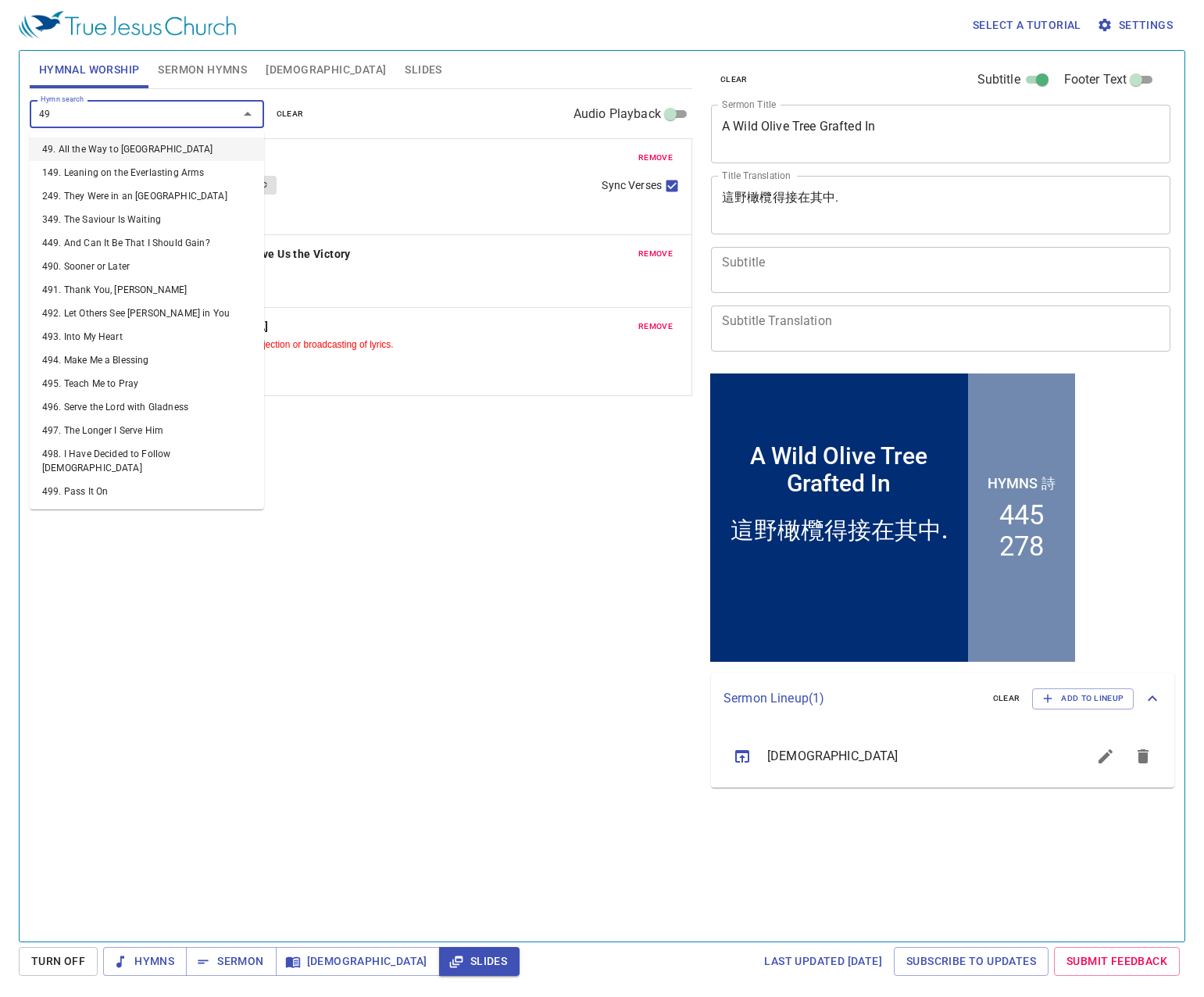
type input "498"
type input "499"
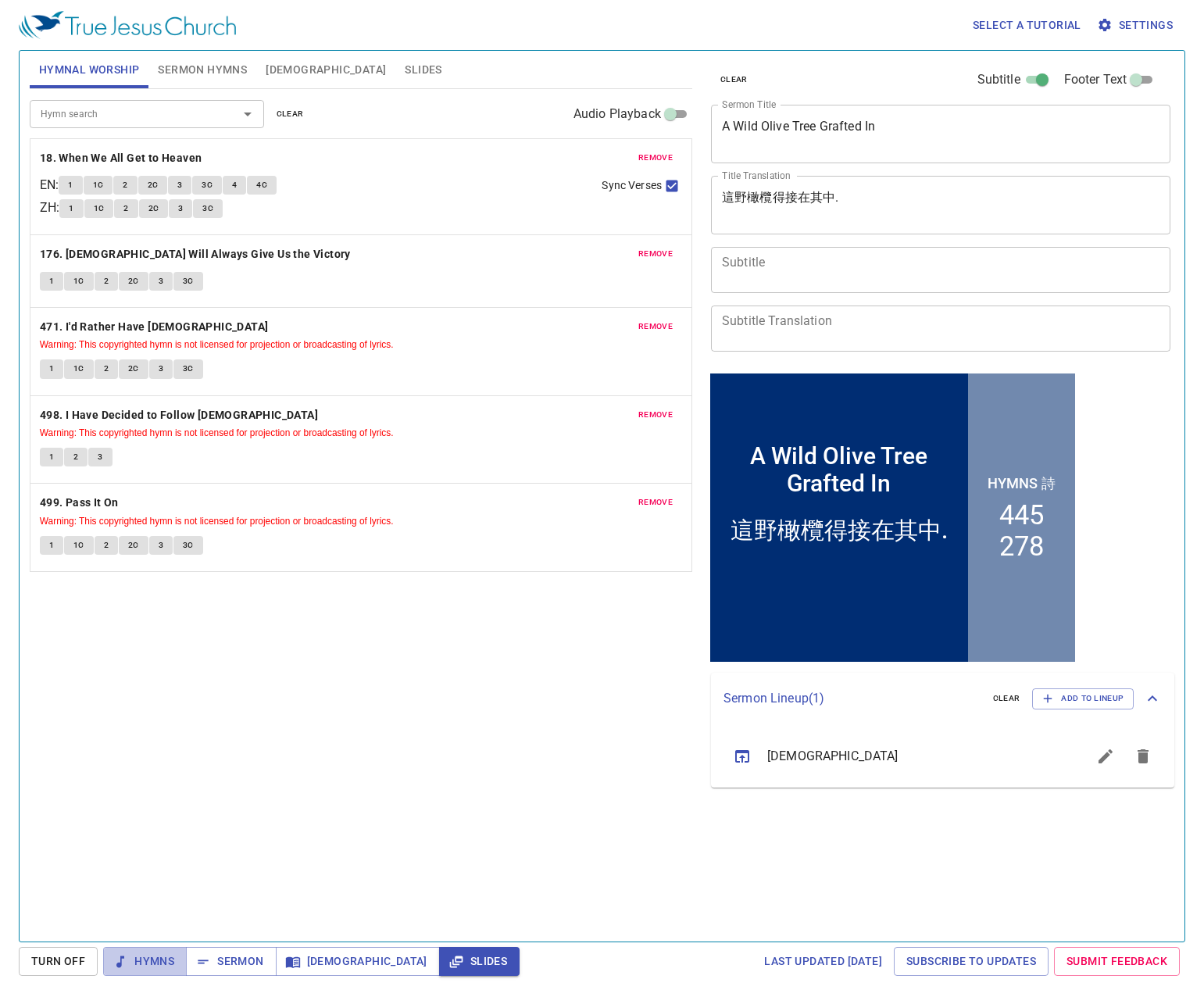
drag, startPoint x: 119, startPoint y: 947, endPoint x: 131, endPoint y: 946, distance: 12.0
click at [125, 950] on button "Hymns" at bounding box center [145, 961] width 84 height 29
click at [70, 184] on button "1" at bounding box center [70, 185] width 23 height 19
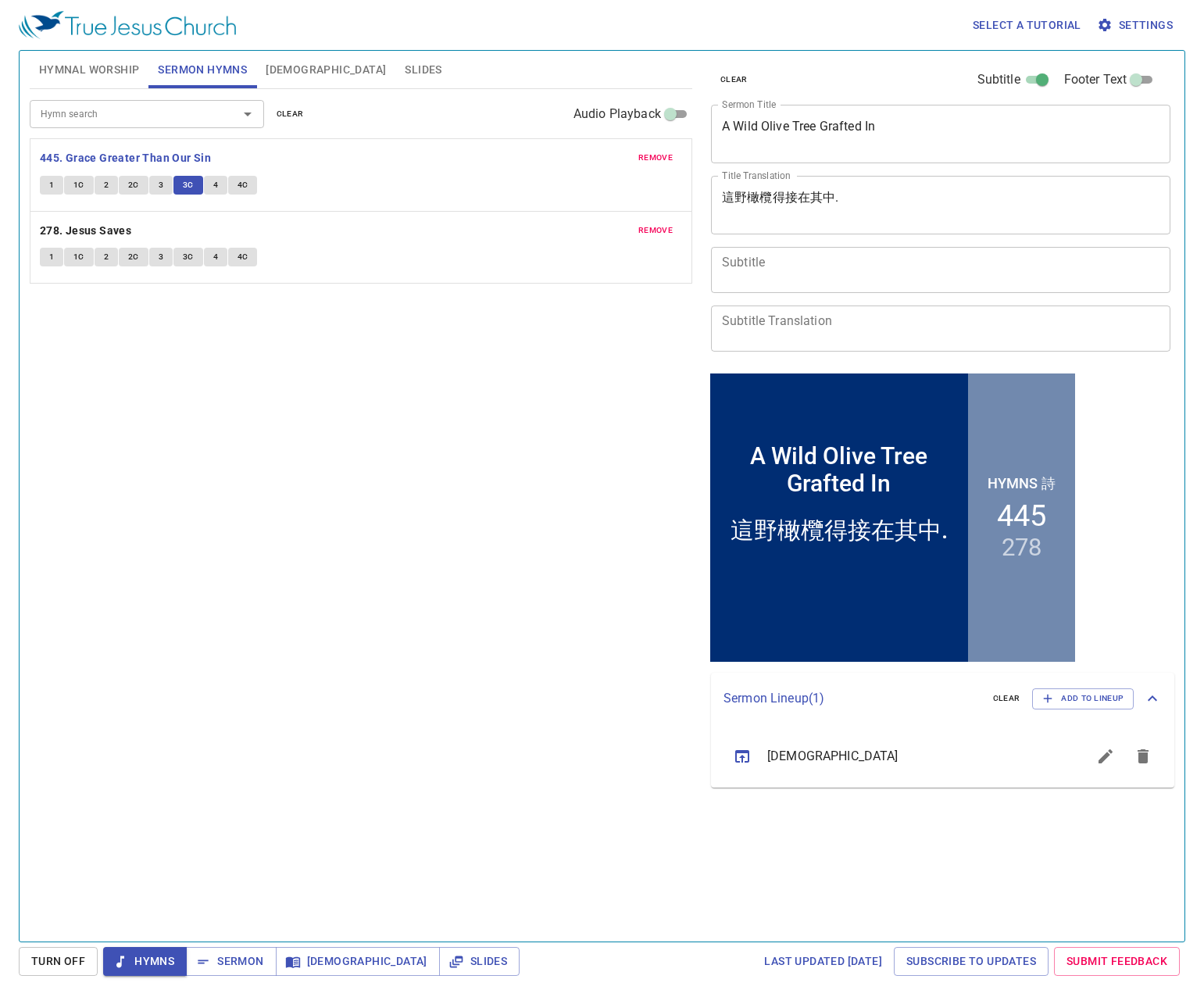
scroll to position [1, 0]
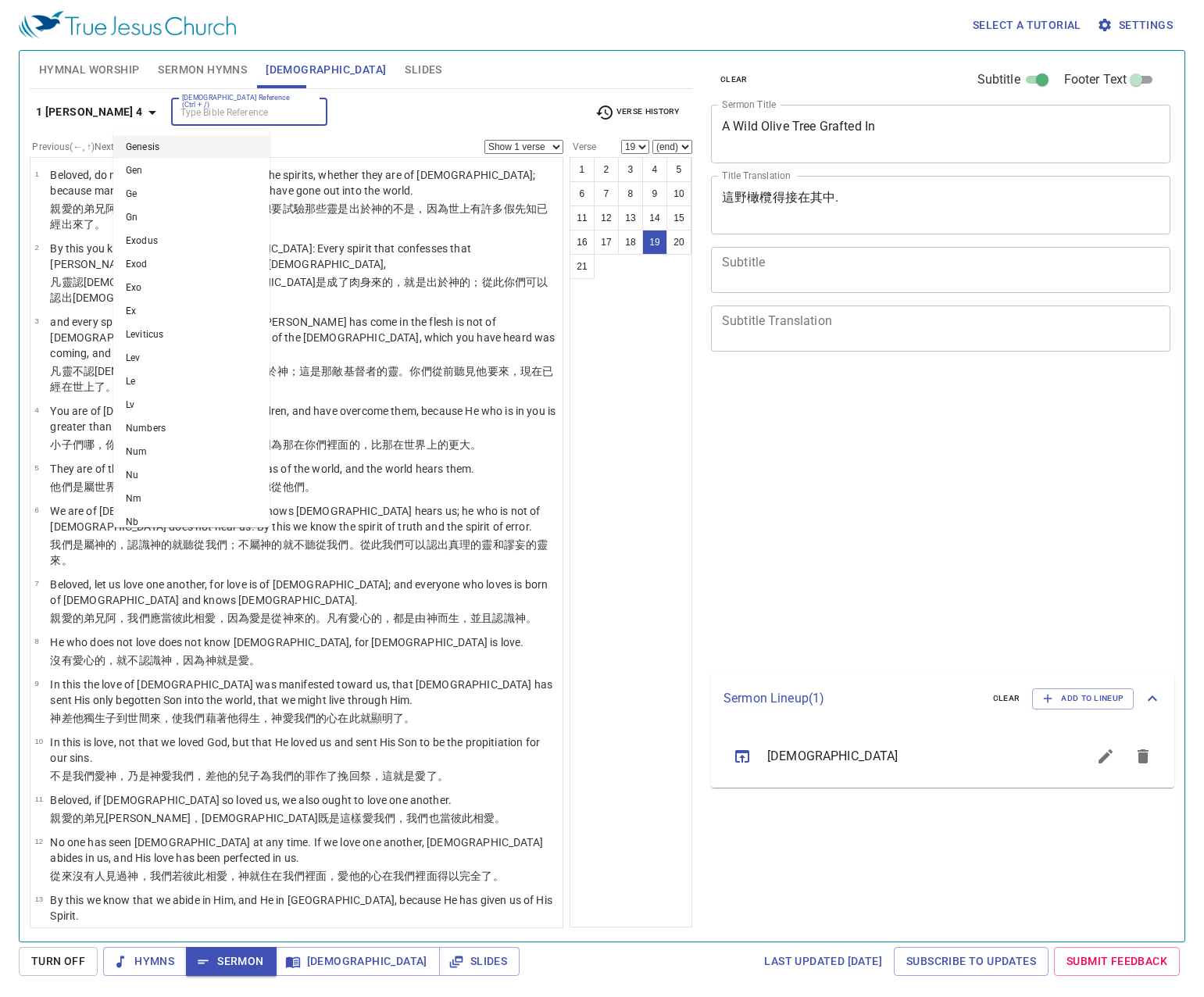
select select "19"
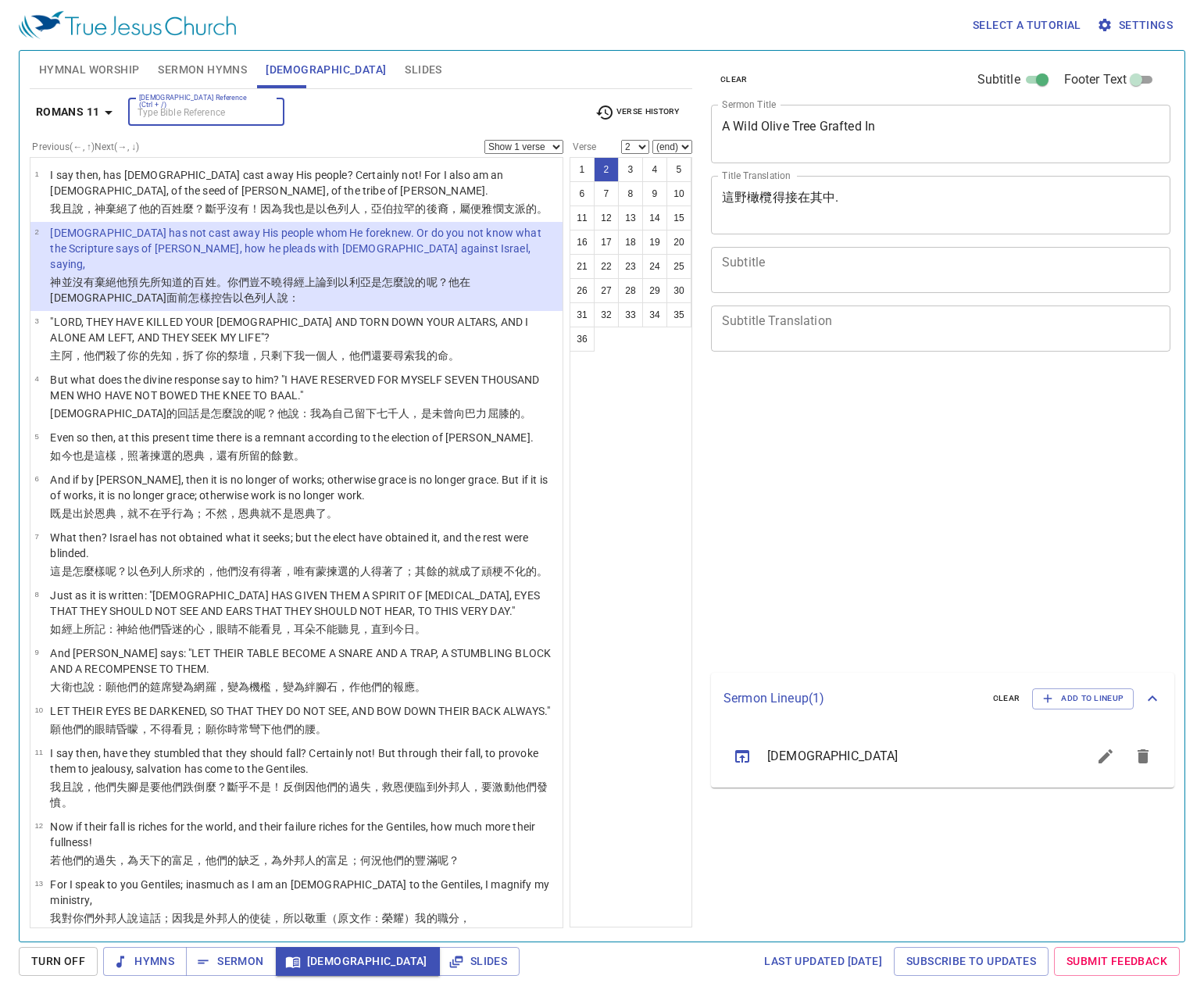
select select "2"
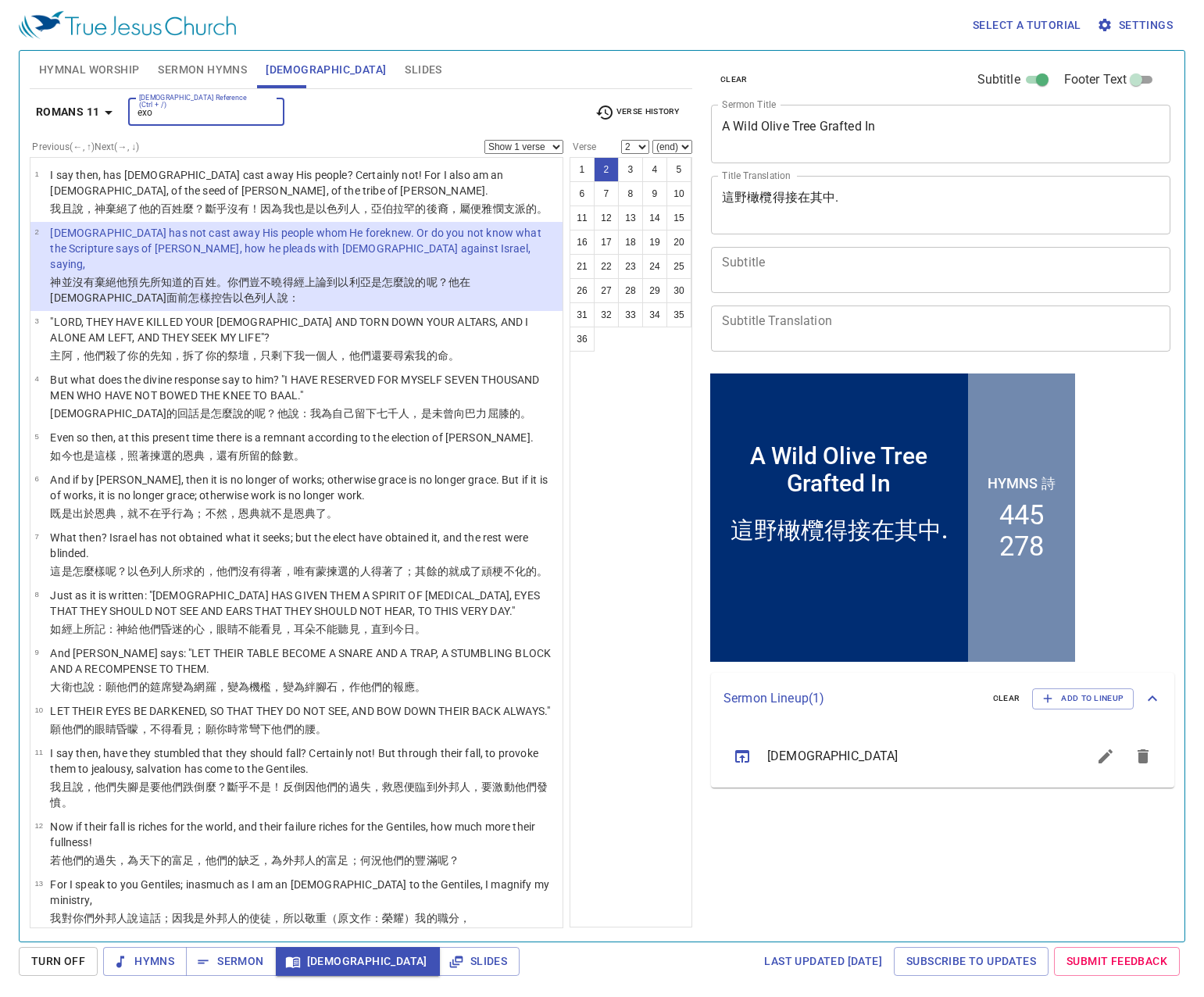
click at [201, 107] on input "exo" at bounding box center [193, 112] width 121 height 18
type input "exo"
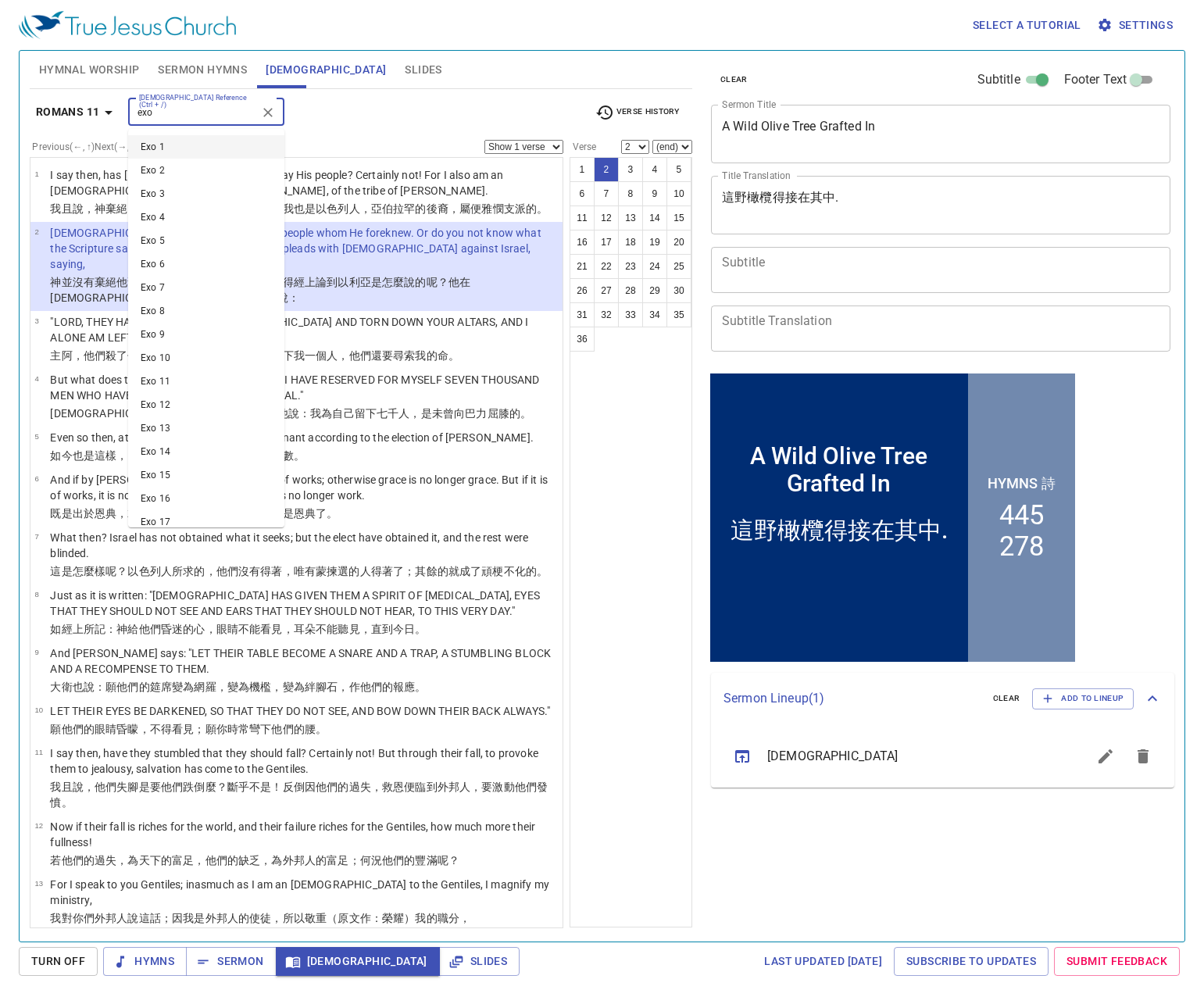
scroll to position [1, 0]
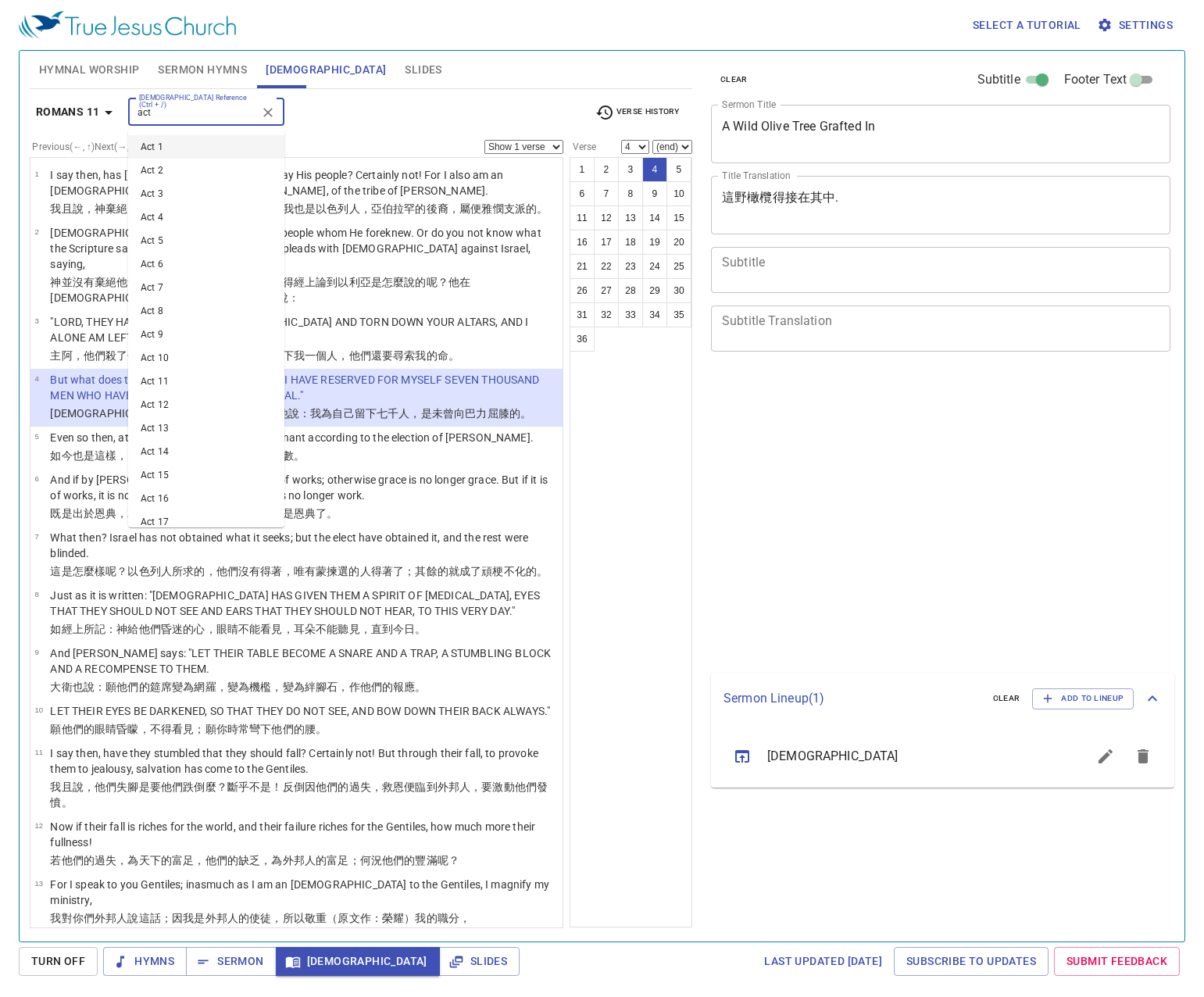
select select "4"
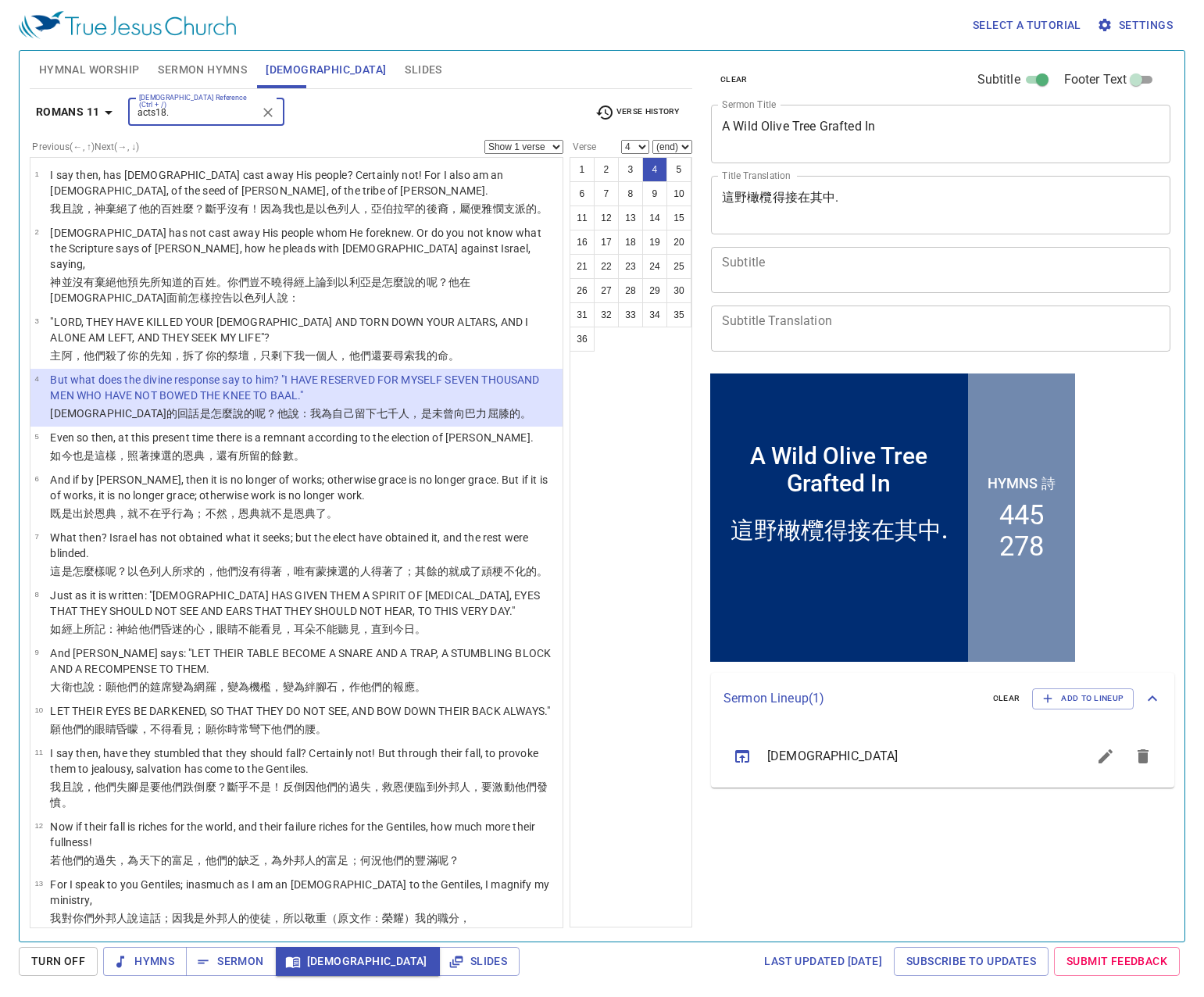
scroll to position [1, 0]
type input "acts18.1"
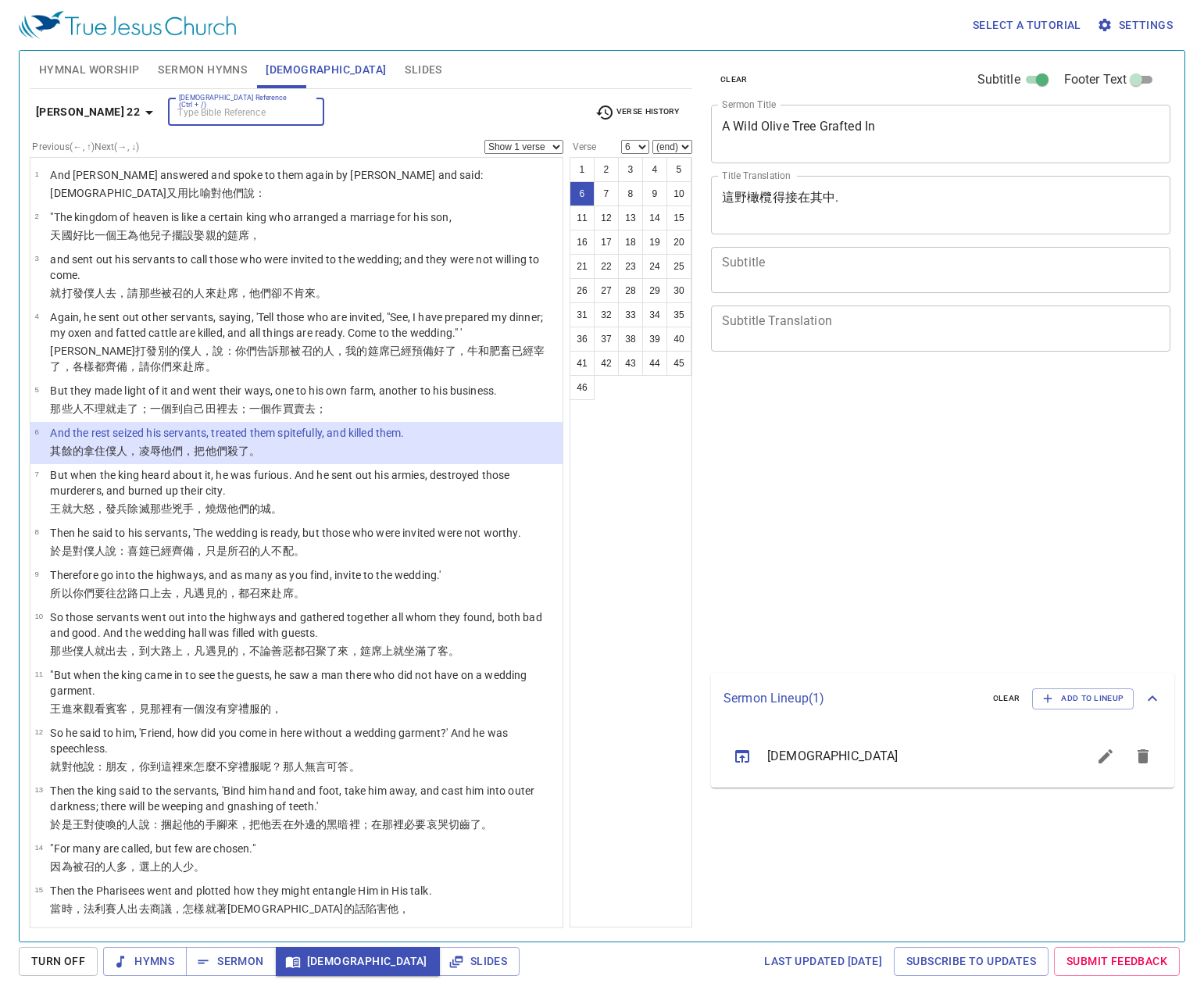
select select "6"
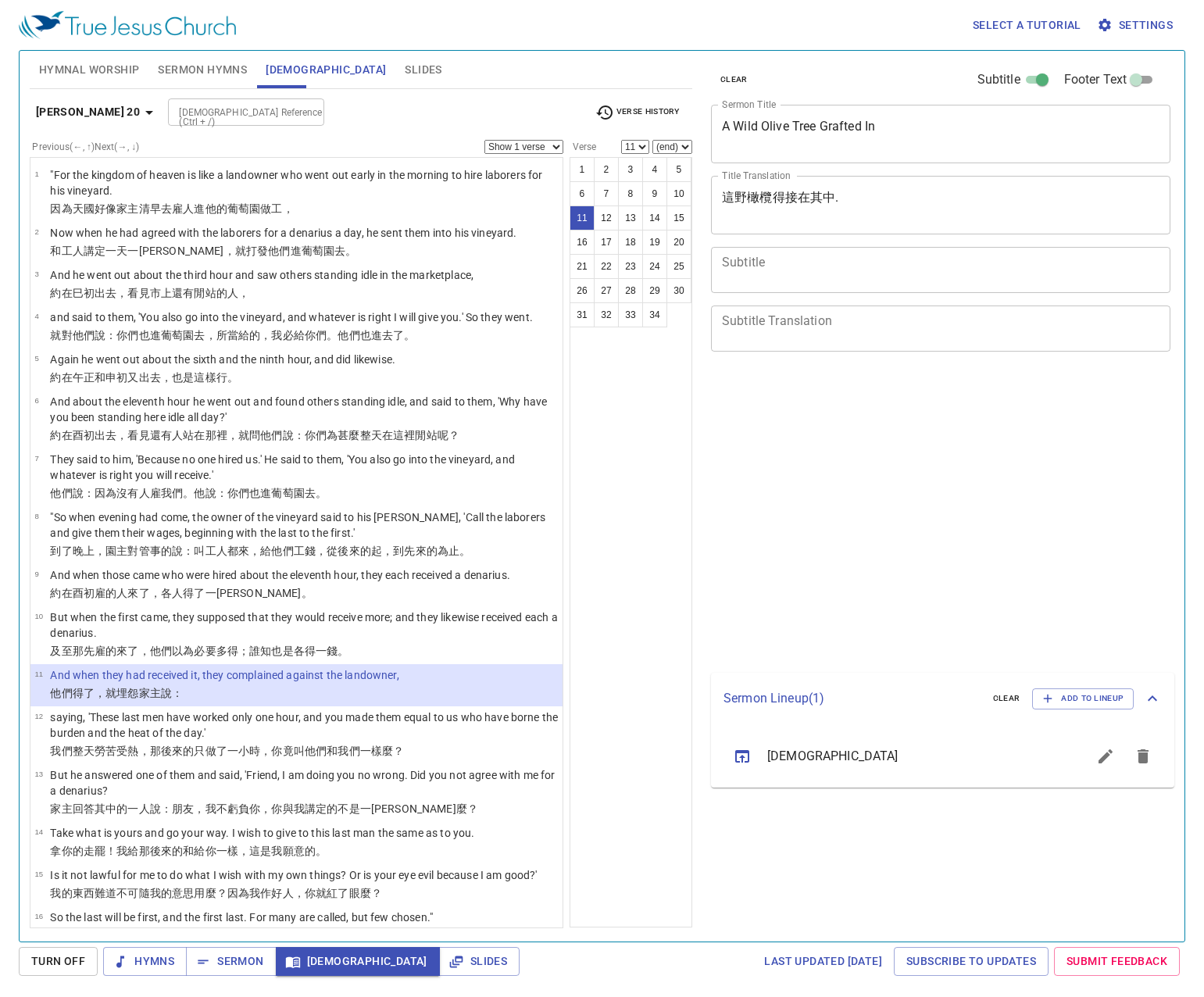
select select "11"
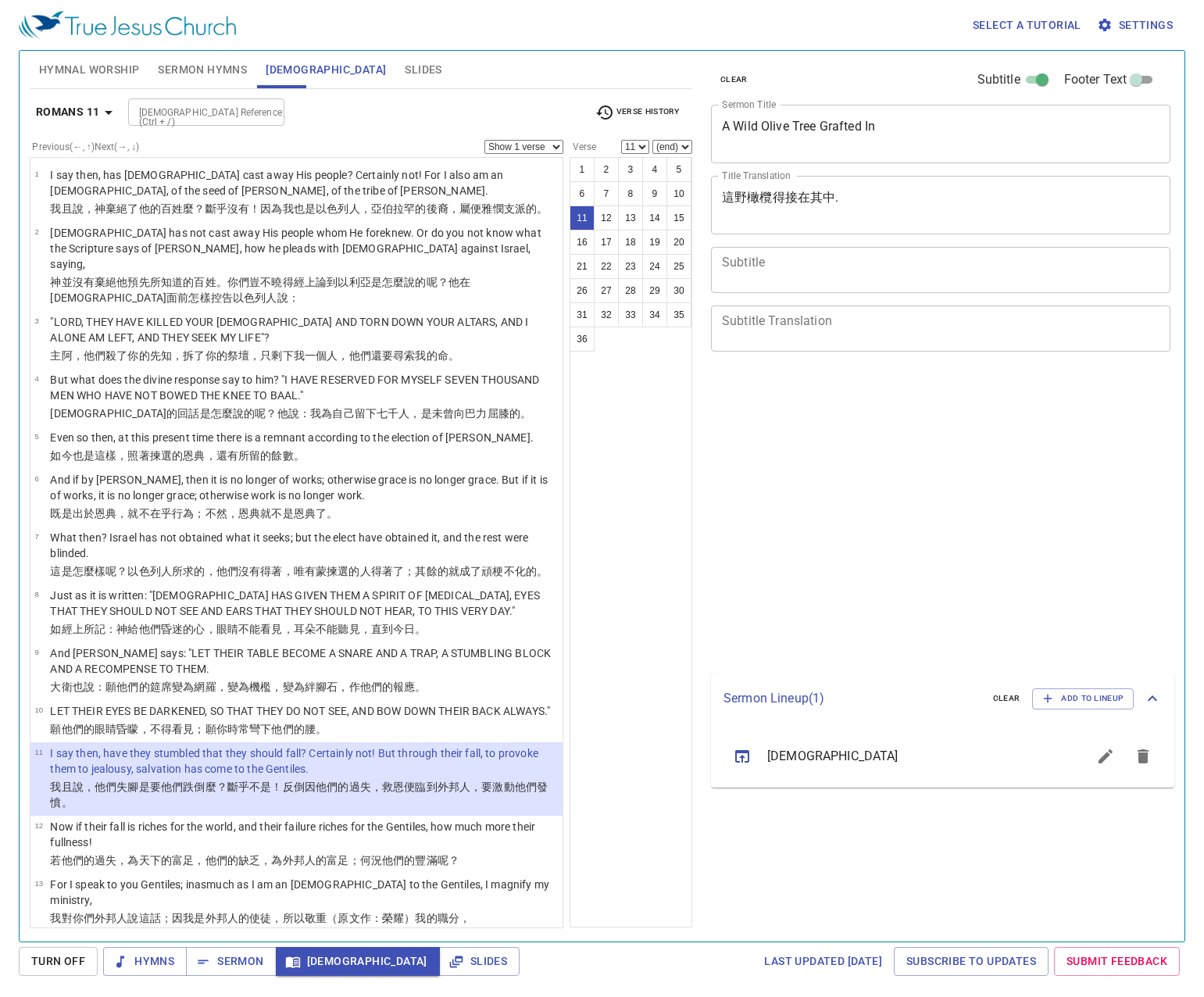
select select "11"
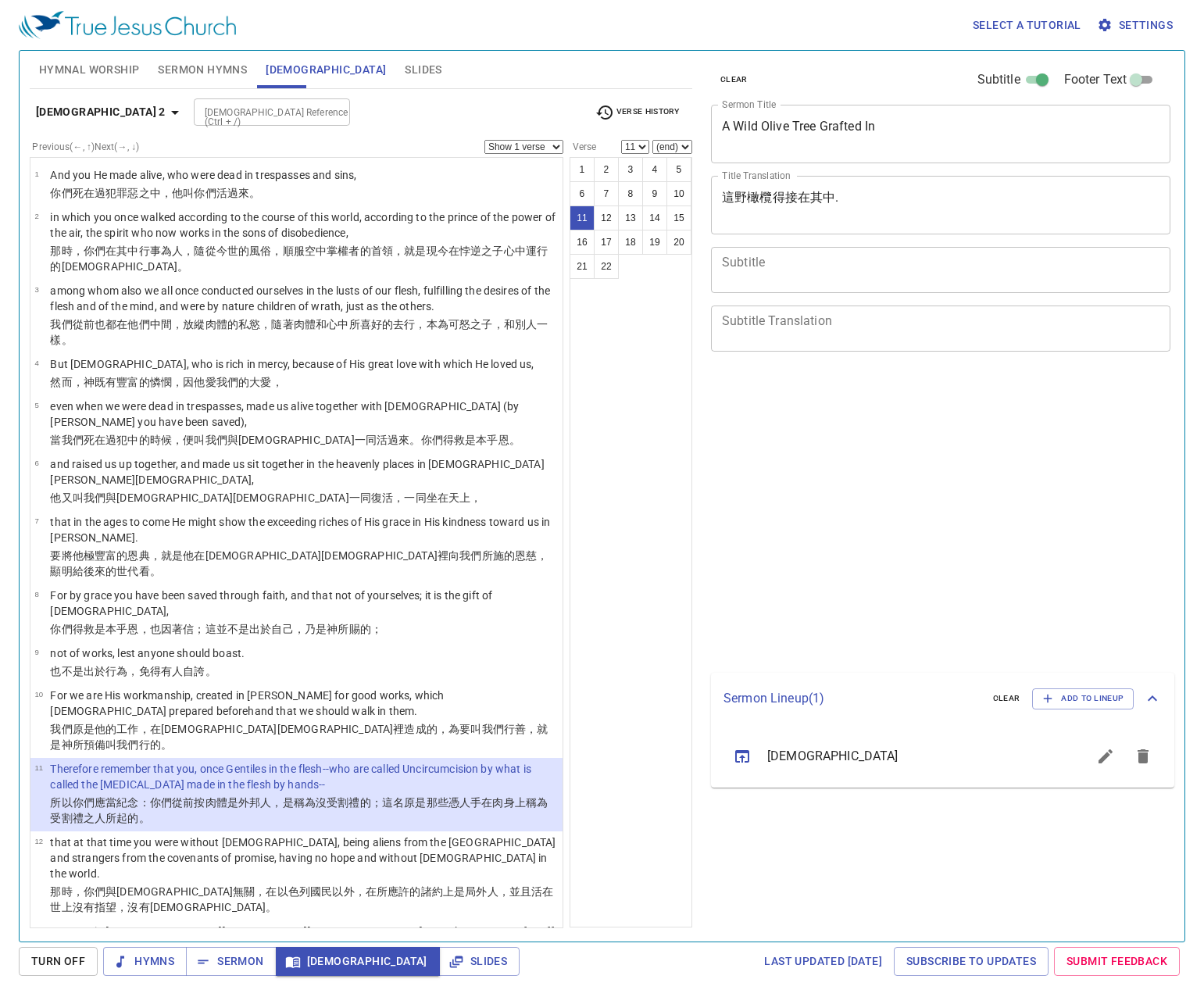
select select "11"
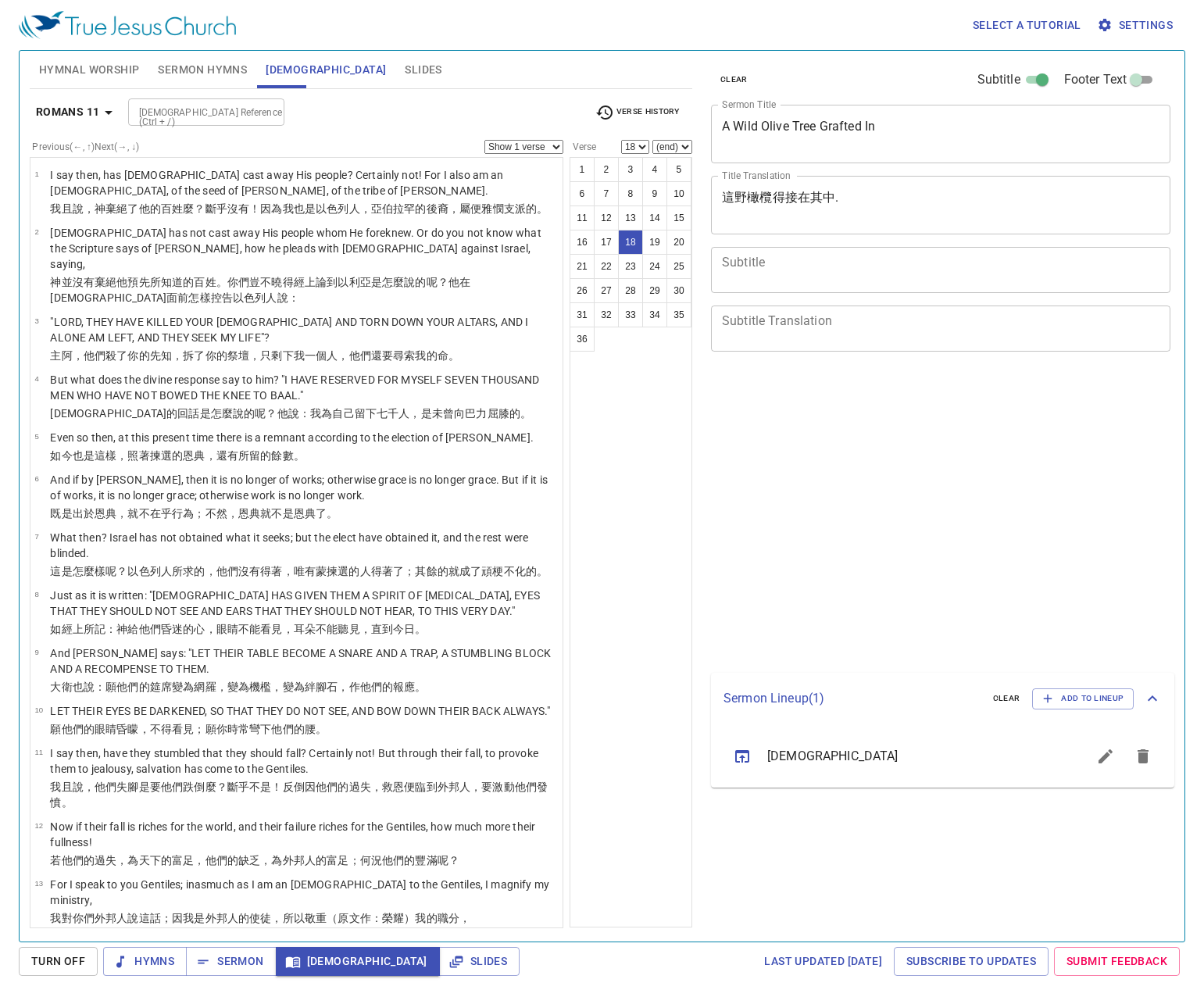
select select "18"
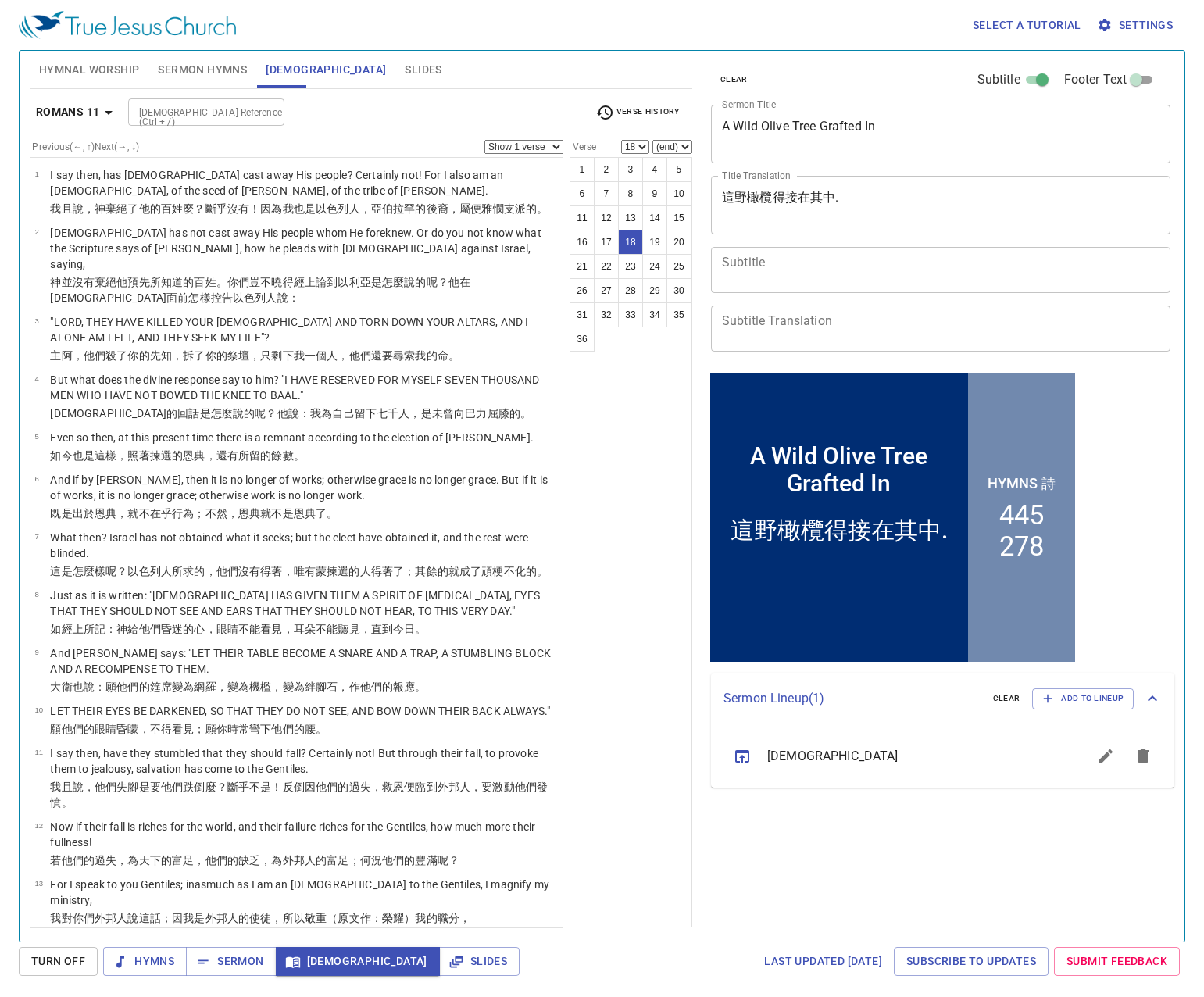
scroll to position [1, 0]
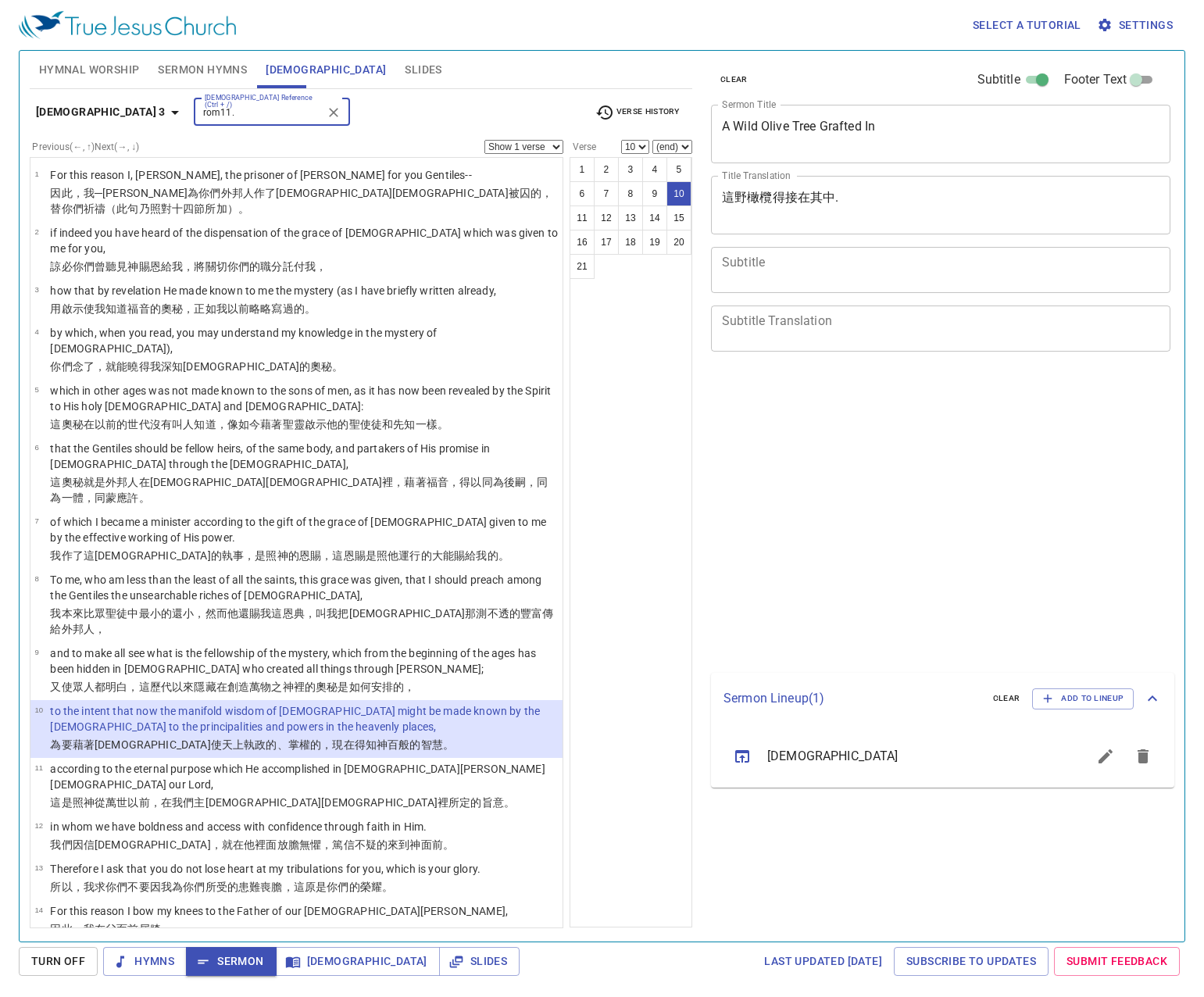
select select "10"
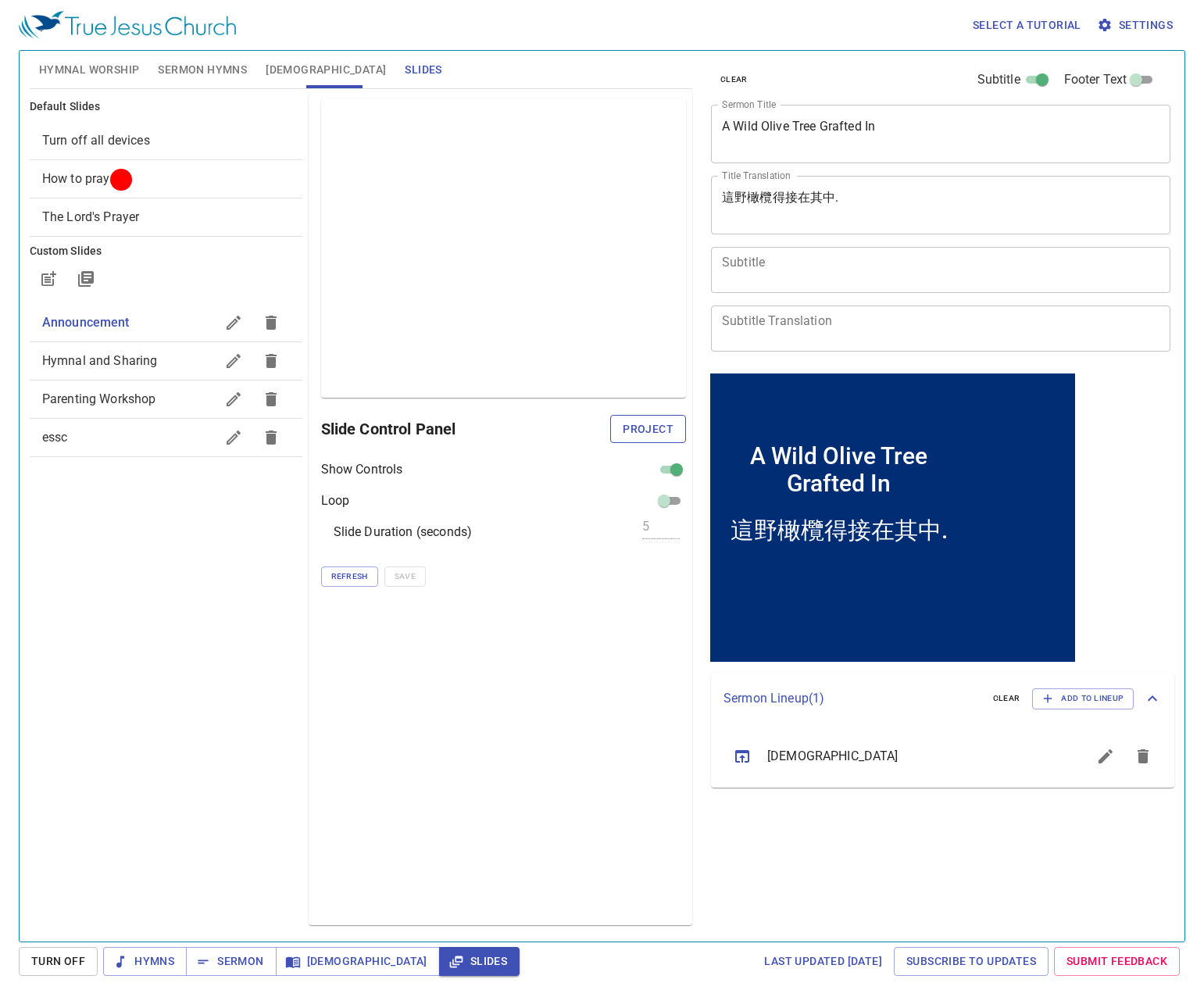
scroll to position [1, 0]
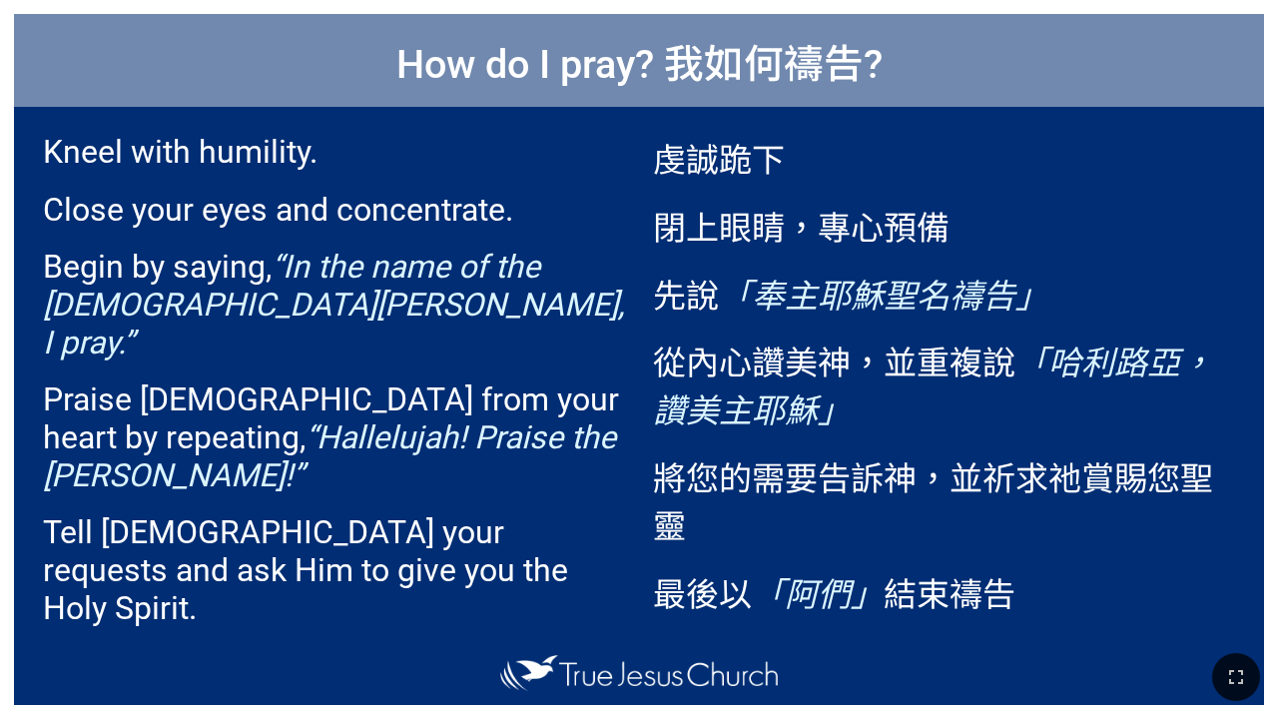
click at [870, 371] on p "從內心讚美[DEMOGRAPHIC_DATA]，並重複說 「哈利路亞，讚美主[DEMOGRAPHIC_DATA]」" at bounding box center [944, 384] width 582 height 96
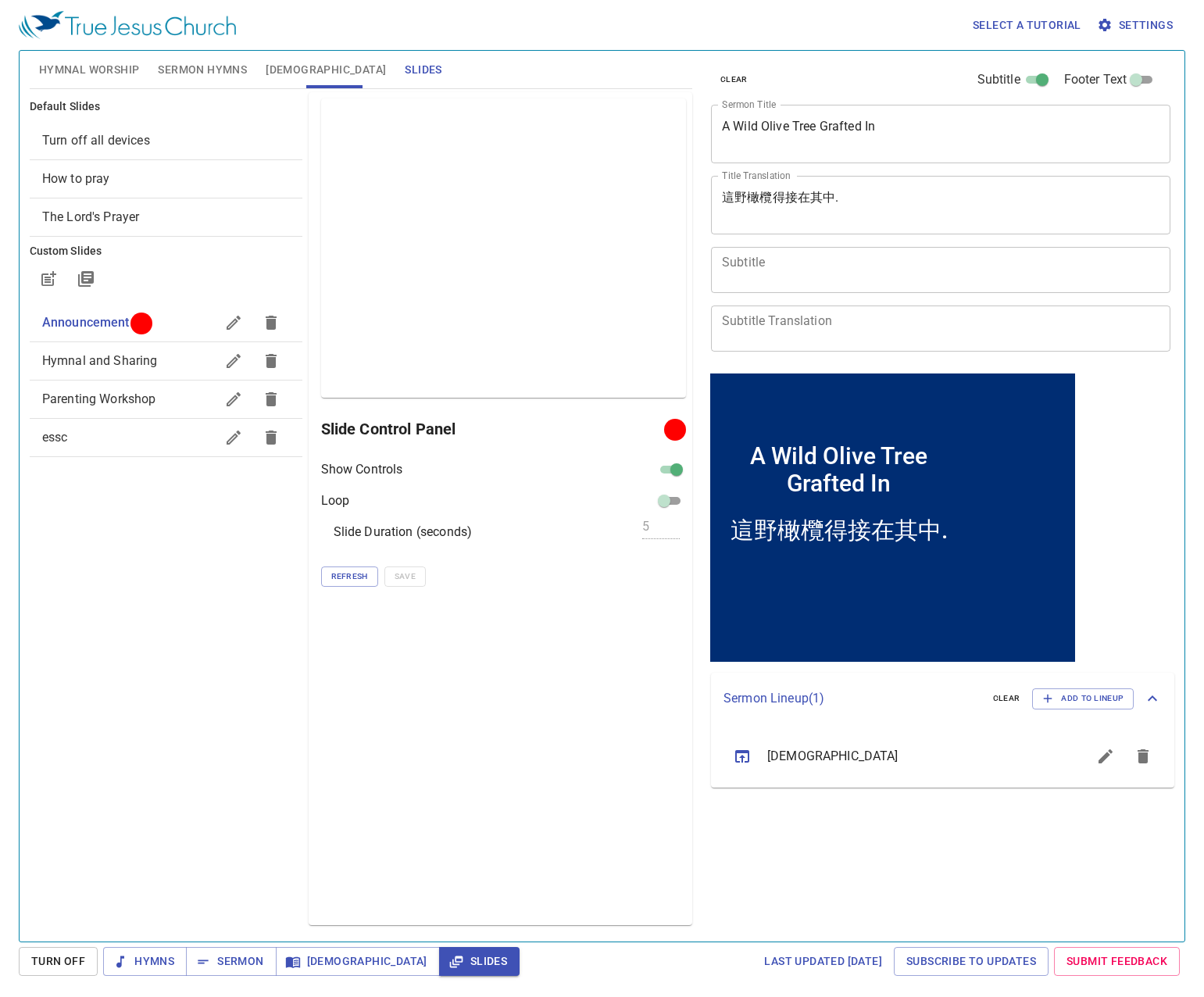
scroll to position [1, 0]
